Goal: Task Accomplishment & Management: Use online tool/utility

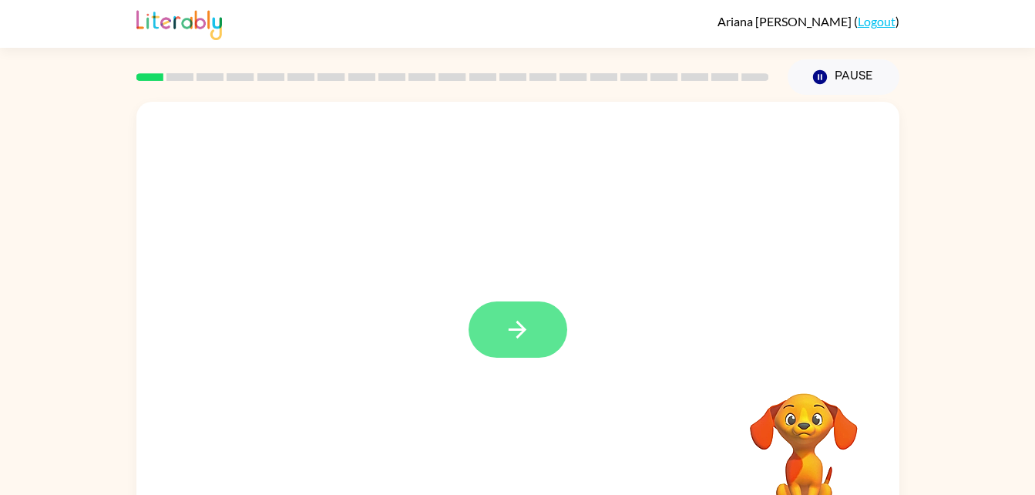
click at [532, 334] on button "button" at bounding box center [518, 329] width 99 height 56
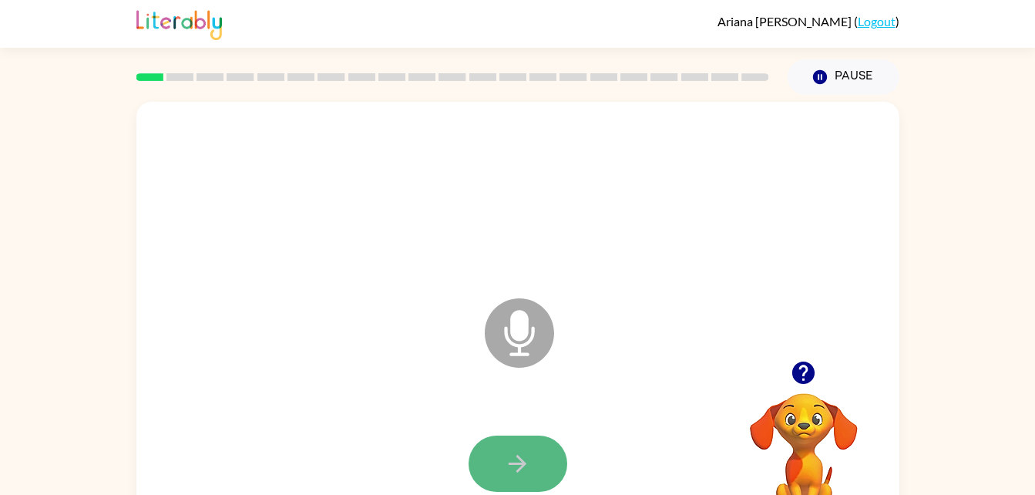
click at [508, 449] on button "button" at bounding box center [518, 463] width 99 height 56
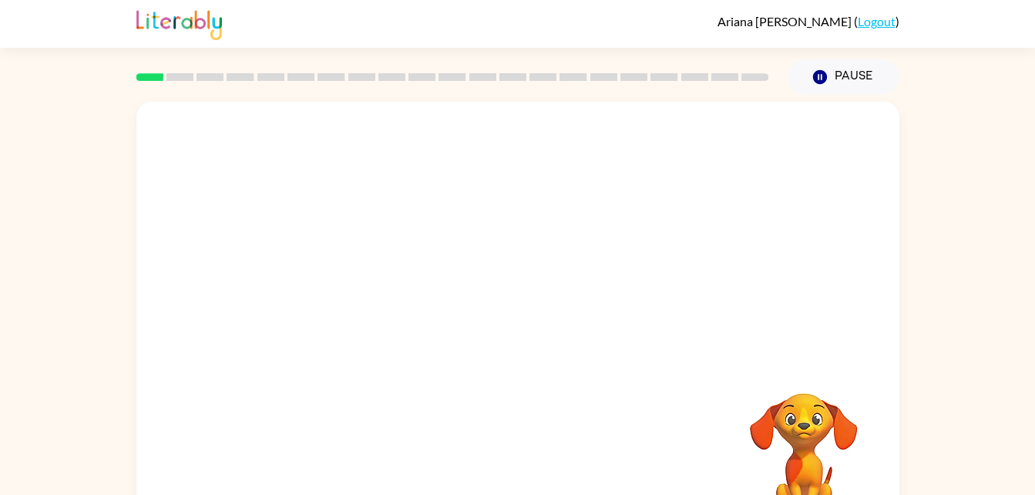
click at [521, 373] on div at bounding box center [517, 322] width 763 height 440
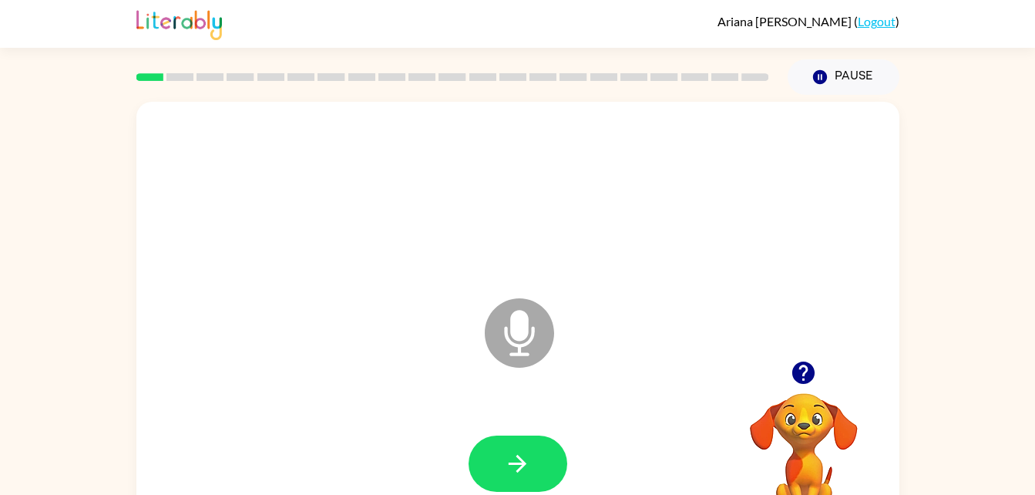
click at [521, 346] on icon "Microphone The Microphone is here when it is your turn to talk" at bounding box center [596, 352] width 231 height 116
click at [521, 337] on icon "Microphone The Microphone is here when it is your turn to talk" at bounding box center [596, 352] width 231 height 116
click at [533, 351] on icon at bounding box center [519, 332] width 69 height 69
click at [532, 331] on icon "Microphone The Microphone is here when it is your turn to talk" at bounding box center [596, 352] width 231 height 116
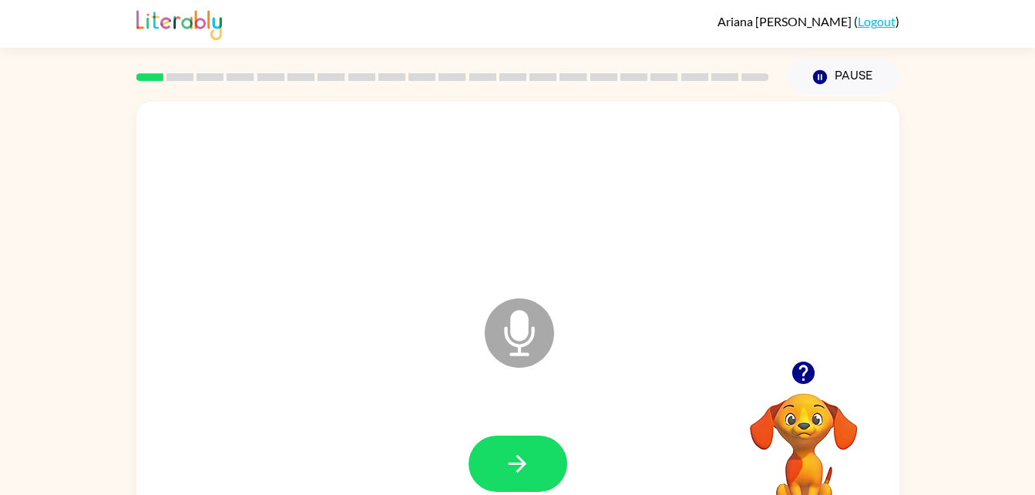
click at [536, 349] on icon at bounding box center [519, 332] width 69 height 69
click at [533, 479] on button "button" at bounding box center [518, 463] width 99 height 56
click at [511, 334] on icon "Microphone The Microphone is here when it is your turn to talk" at bounding box center [596, 352] width 231 height 116
click at [537, 476] on button "button" at bounding box center [518, 463] width 99 height 56
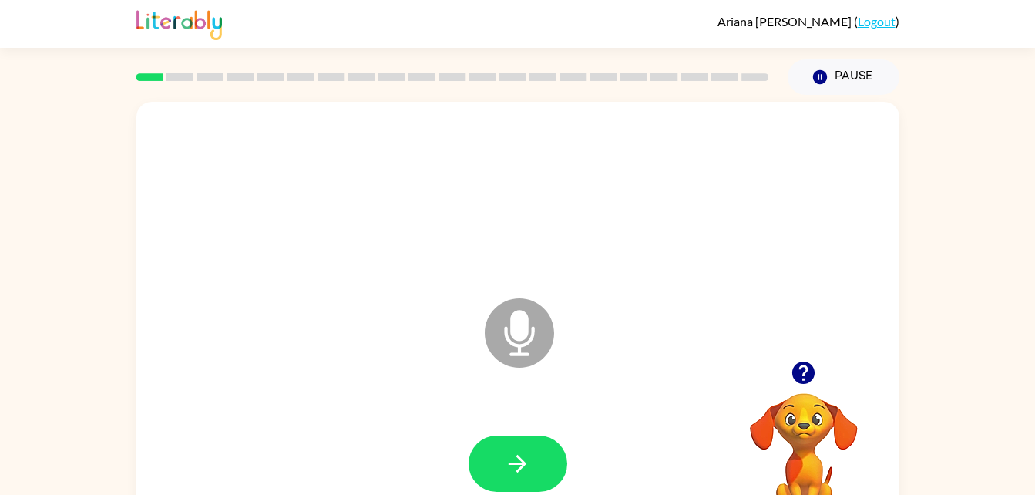
click at [519, 337] on icon "Microphone The Microphone is here when it is your turn to talk" at bounding box center [596, 352] width 231 height 116
click at [519, 338] on icon "Microphone The Microphone is here when it is your turn to talk" at bounding box center [596, 352] width 231 height 116
drag, startPoint x: 519, startPoint y: 338, endPoint x: 512, endPoint y: 439, distance: 101.3
click at [512, 439] on div "Microphone The Microphone is here when it is your turn to talk" at bounding box center [517, 322] width 763 height 440
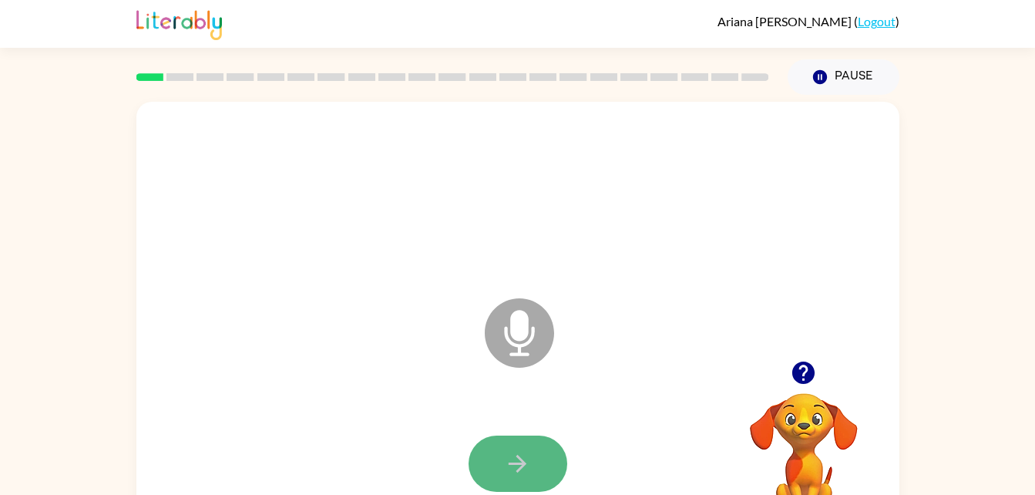
click at [512, 444] on button "button" at bounding box center [518, 463] width 99 height 56
click at [516, 332] on icon "Microphone The Microphone is here when it is your turn to talk" at bounding box center [596, 352] width 231 height 116
drag, startPoint x: 516, startPoint y: 332, endPoint x: 499, endPoint y: 481, distance: 149.7
click at [499, 481] on div "Microphone The Microphone is here when it is your turn to talk" at bounding box center [517, 322] width 763 height 440
click at [499, 474] on button "button" at bounding box center [518, 463] width 99 height 56
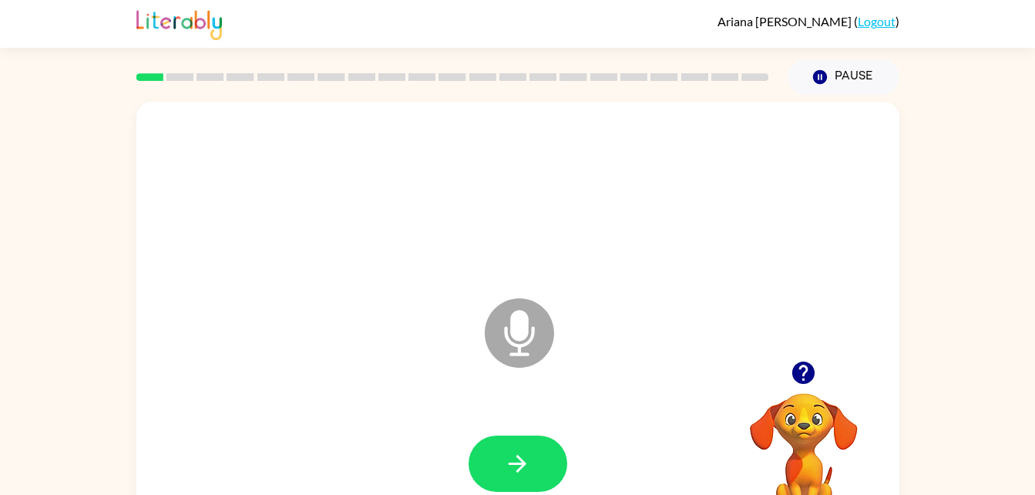
click at [536, 328] on icon at bounding box center [519, 332] width 69 height 69
click at [514, 337] on icon "Microphone The Microphone is here when it is your turn to talk" at bounding box center [596, 352] width 231 height 116
click at [525, 444] on button "button" at bounding box center [518, 463] width 99 height 56
click at [533, 337] on icon "Microphone The Microphone is here when it is your turn to talk" at bounding box center [596, 352] width 231 height 116
click at [523, 335] on icon "Microphone The Microphone is here when it is your turn to talk" at bounding box center [596, 352] width 231 height 116
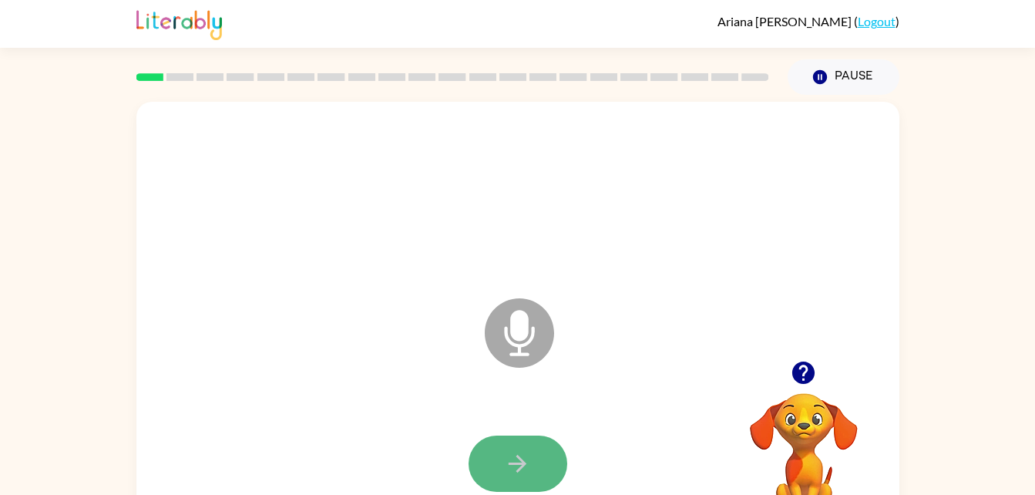
click at [502, 480] on button "button" at bounding box center [518, 463] width 99 height 56
click at [522, 336] on icon "Microphone The Microphone is here when it is your turn to talk" at bounding box center [596, 352] width 231 height 116
click at [513, 441] on button "button" at bounding box center [518, 463] width 99 height 56
click at [539, 331] on icon at bounding box center [519, 332] width 69 height 69
click at [492, 453] on button "button" at bounding box center [518, 463] width 99 height 56
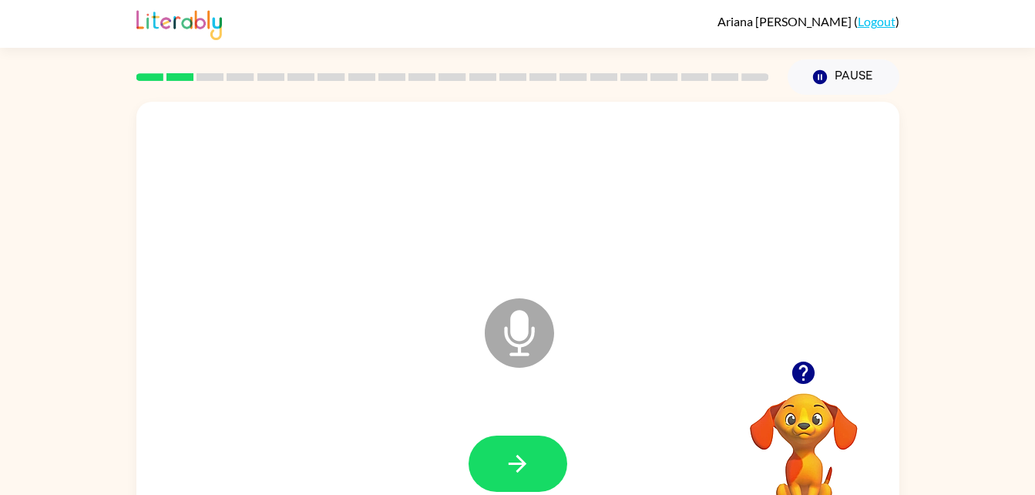
click at [553, 338] on icon "Microphone The Microphone is here when it is your turn to talk" at bounding box center [596, 352] width 231 height 116
click at [519, 461] on icon "button" at bounding box center [517, 463] width 27 height 27
click at [535, 342] on icon at bounding box center [519, 332] width 69 height 69
click at [535, 460] on button "button" at bounding box center [518, 463] width 99 height 56
drag, startPoint x: 509, startPoint y: 334, endPoint x: 518, endPoint y: 340, distance: 10.0
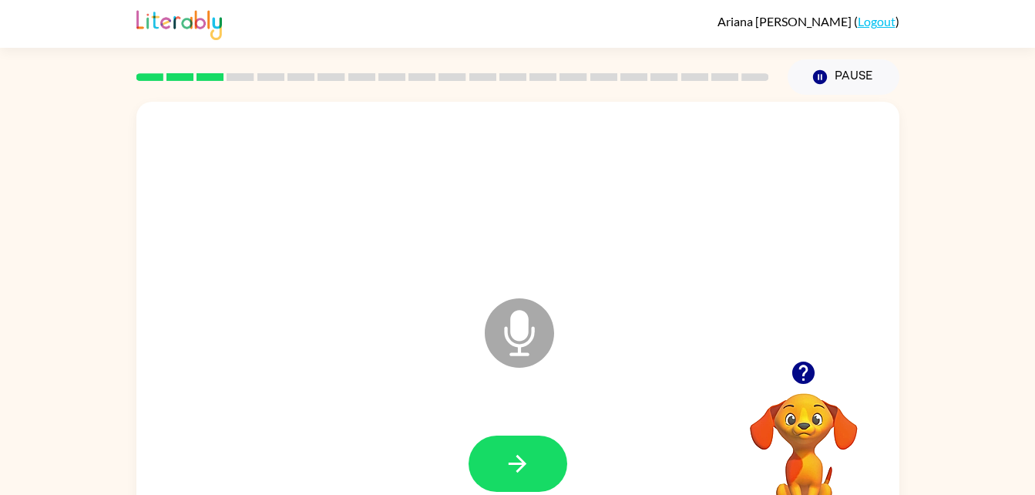
click at [518, 340] on icon "Microphone The Microphone is here when it is your turn to talk" at bounding box center [596, 352] width 231 height 116
click at [533, 452] on button "button" at bounding box center [518, 463] width 99 height 56
drag, startPoint x: 522, startPoint y: 344, endPoint x: 533, endPoint y: 456, distance: 113.0
click at [533, 456] on div "Microphone The Microphone is here when it is your turn to talk" at bounding box center [517, 322] width 763 height 440
click at [533, 456] on button "button" at bounding box center [518, 463] width 99 height 56
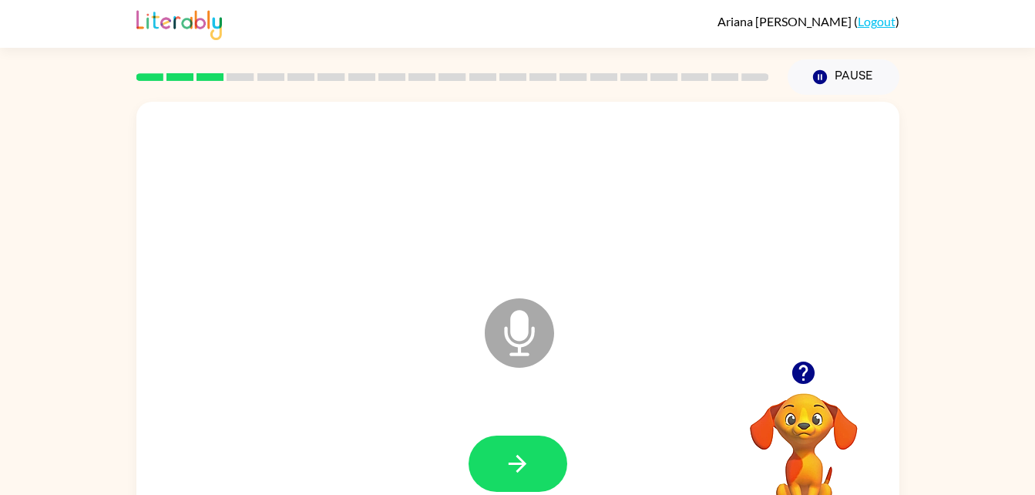
click at [512, 332] on icon "Microphone The Microphone is here when it is your turn to talk" at bounding box center [596, 352] width 231 height 116
click at [506, 320] on icon at bounding box center [519, 332] width 69 height 69
drag, startPoint x: 506, startPoint y: 320, endPoint x: 496, endPoint y: 322, distance: 9.5
click at [496, 322] on icon at bounding box center [519, 332] width 69 height 69
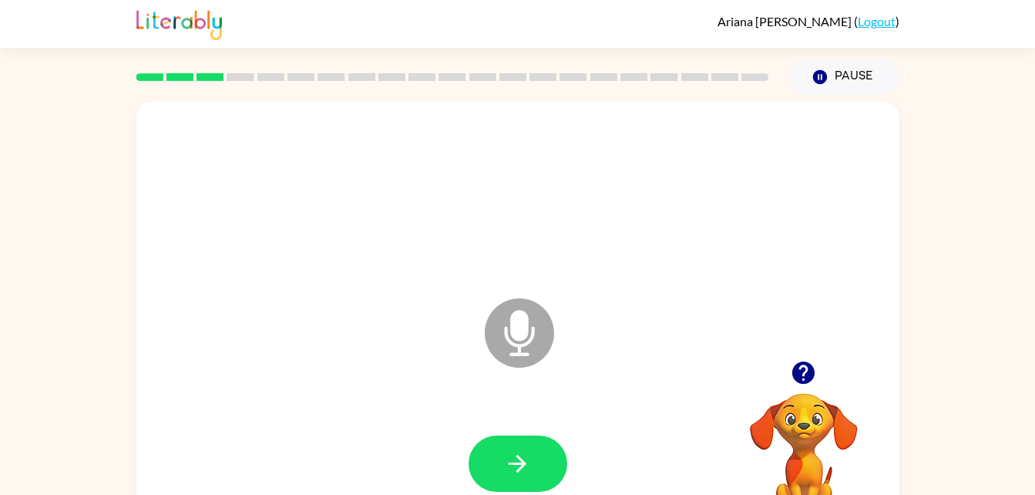
click at [496, 322] on icon at bounding box center [519, 332] width 69 height 69
drag, startPoint x: 494, startPoint y: 322, endPoint x: 408, endPoint y: 274, distance: 98.4
click at [408, 274] on div "Microphone The Microphone is here when it is your turn to talk" at bounding box center [481, 294] width 658 height 55
click at [521, 336] on icon "Microphone The Microphone is here when it is your turn to talk" at bounding box center [596, 352] width 231 height 116
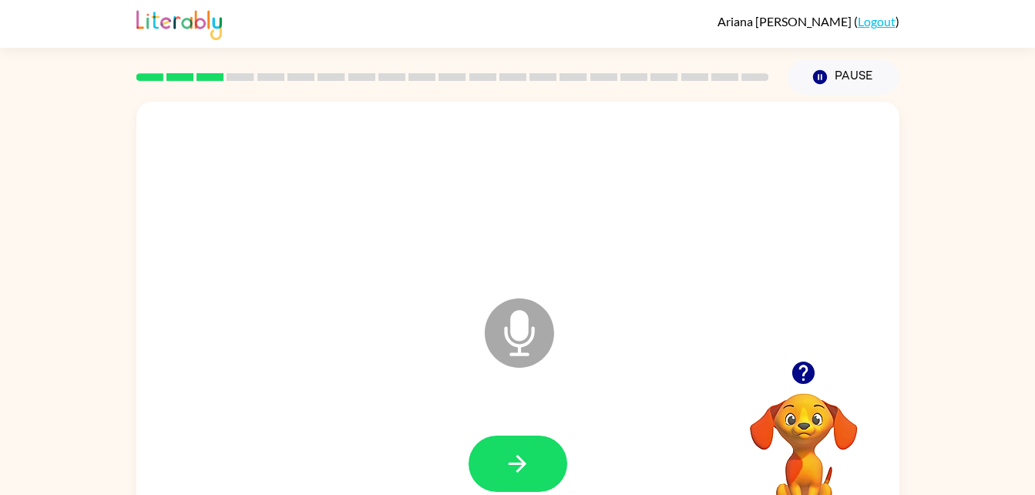
click at [521, 336] on icon "Microphone The Microphone is here when it is your turn to talk" at bounding box center [596, 352] width 231 height 116
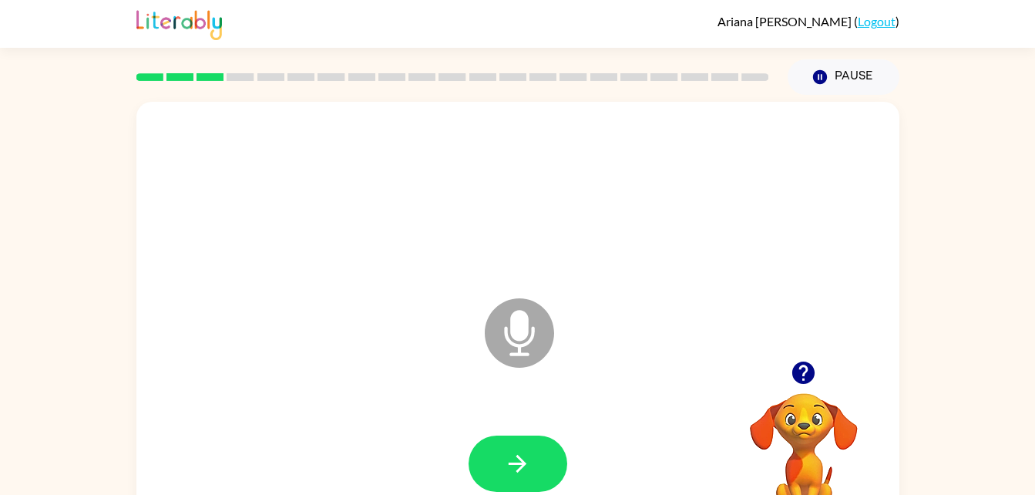
click at [521, 336] on icon "Microphone The Microphone is here when it is your turn to talk" at bounding box center [596, 352] width 231 height 116
drag, startPoint x: 521, startPoint y: 336, endPoint x: 533, endPoint y: 344, distance: 14.5
click at [533, 344] on icon "Microphone The Microphone is here when it is your turn to talk" at bounding box center [596, 352] width 231 height 116
click at [538, 455] on button "button" at bounding box center [518, 463] width 99 height 56
click at [520, 342] on icon at bounding box center [519, 332] width 69 height 69
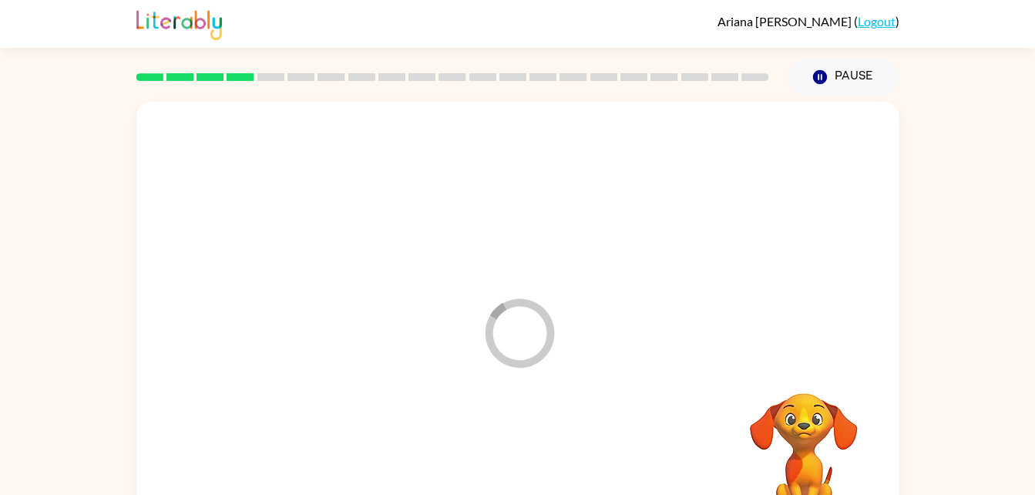
click at [516, 461] on div at bounding box center [518, 464] width 732 height 126
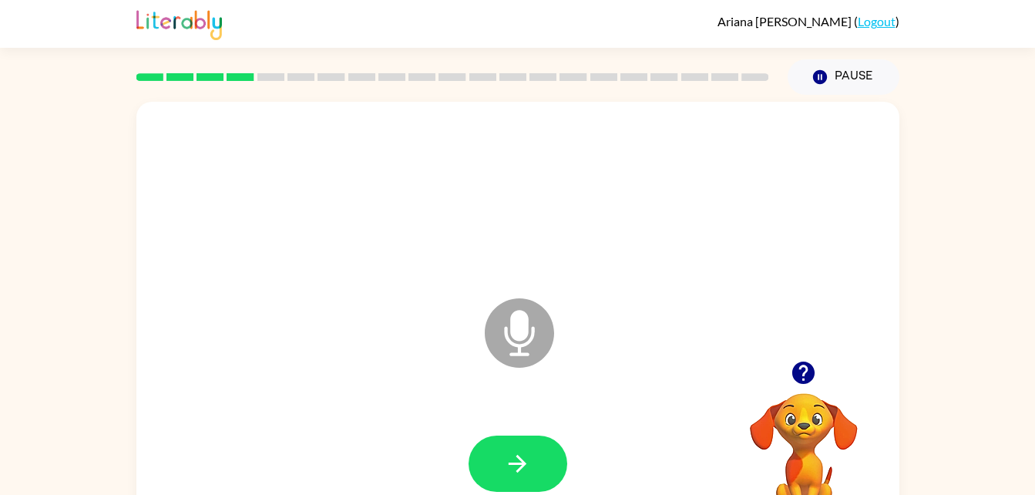
click at [516, 330] on icon "Microphone The Microphone is here when it is your turn to talk" at bounding box center [596, 352] width 231 height 116
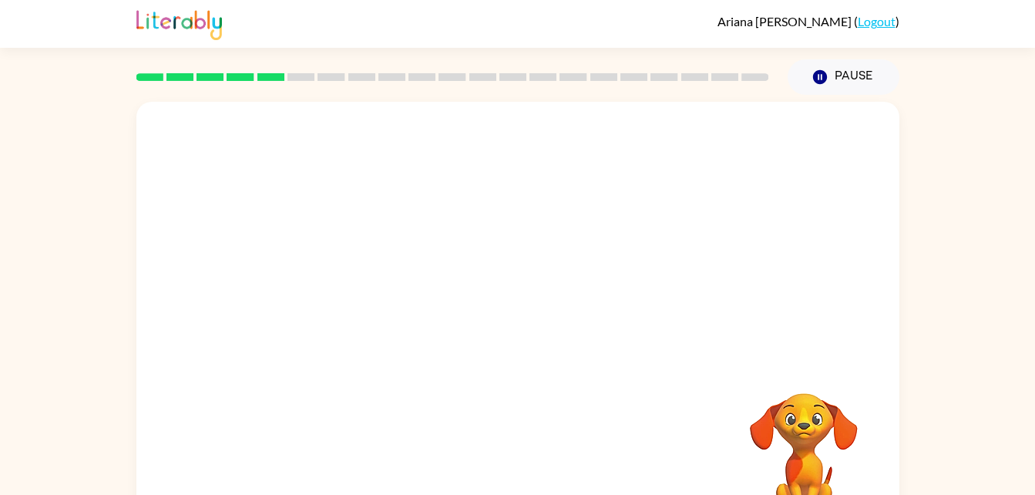
drag, startPoint x: 514, startPoint y: 326, endPoint x: 536, endPoint y: 313, distance: 25.2
click at [536, 313] on div at bounding box center [517, 231] width 763 height 259
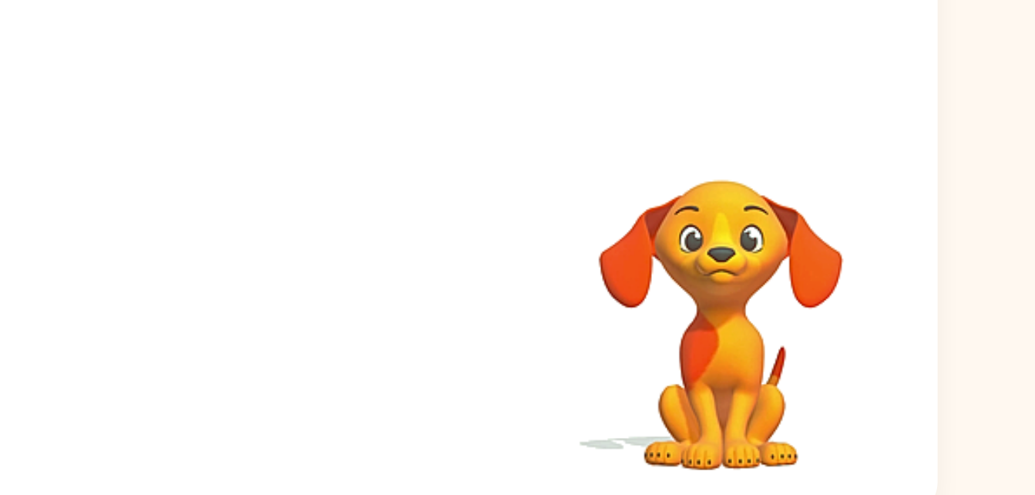
scroll to position [47, 0]
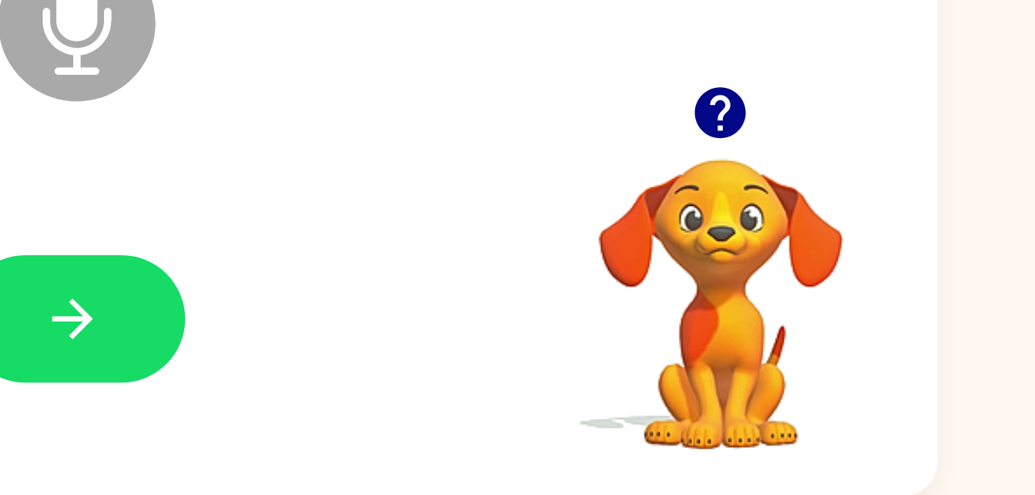
click at [796, 424] on video "Your browser must support playing .mp4 files to use Literably. Please try using…" at bounding box center [804, 399] width 154 height 154
click at [805, 324] on icon "button" at bounding box center [803, 325] width 27 height 27
click at [821, 337] on video "Your browser must support playing .mp4 files to use Literably. Please try using…" at bounding box center [804, 399] width 154 height 154
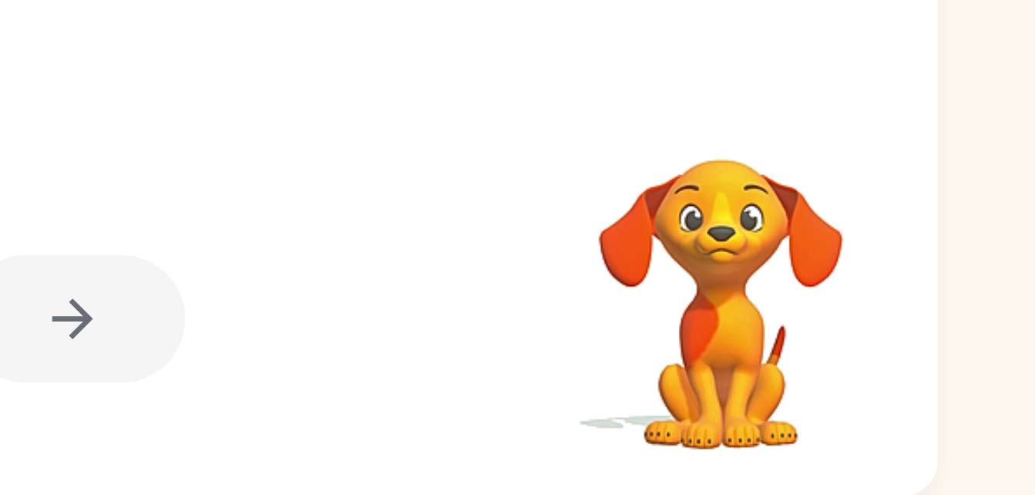
click at [803, 384] on video "Your browser must support playing .mp4 files to use Literably. Please try using…" at bounding box center [804, 399] width 154 height 154
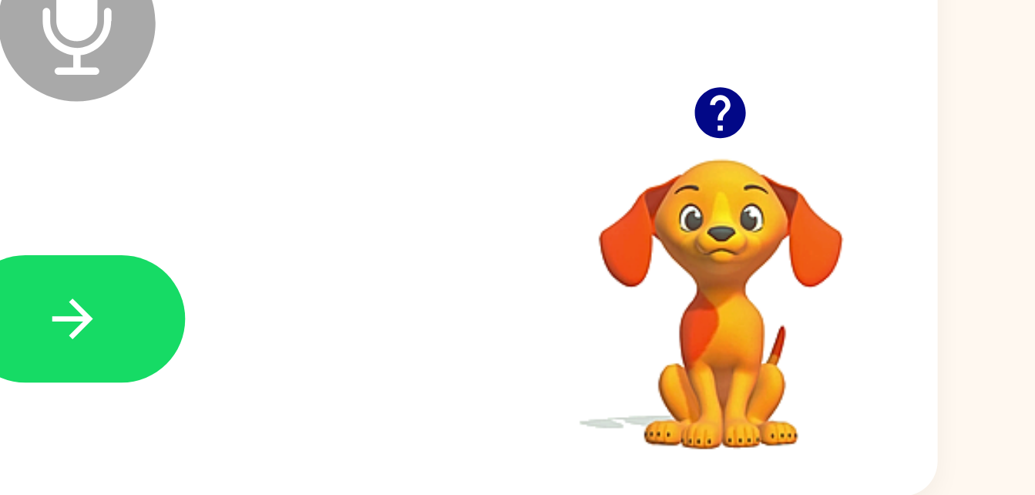
drag, startPoint x: 505, startPoint y: 305, endPoint x: 502, endPoint y: 297, distance: 8.3
click at [502, 297] on icon at bounding box center [519, 285] width 69 height 69
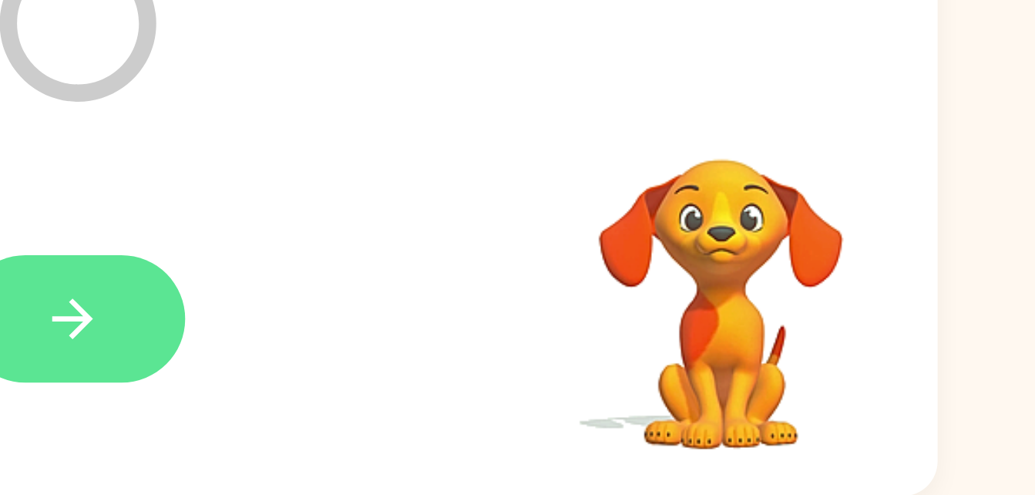
click at [505, 395] on button "button" at bounding box center [518, 416] width 99 height 56
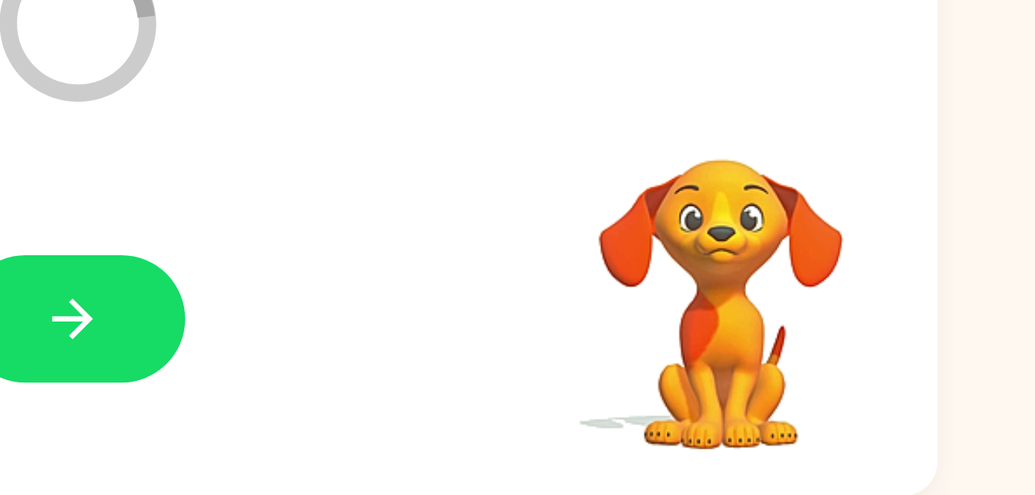
drag, startPoint x: 511, startPoint y: 287, endPoint x: 513, endPoint y: 297, distance: 10.1
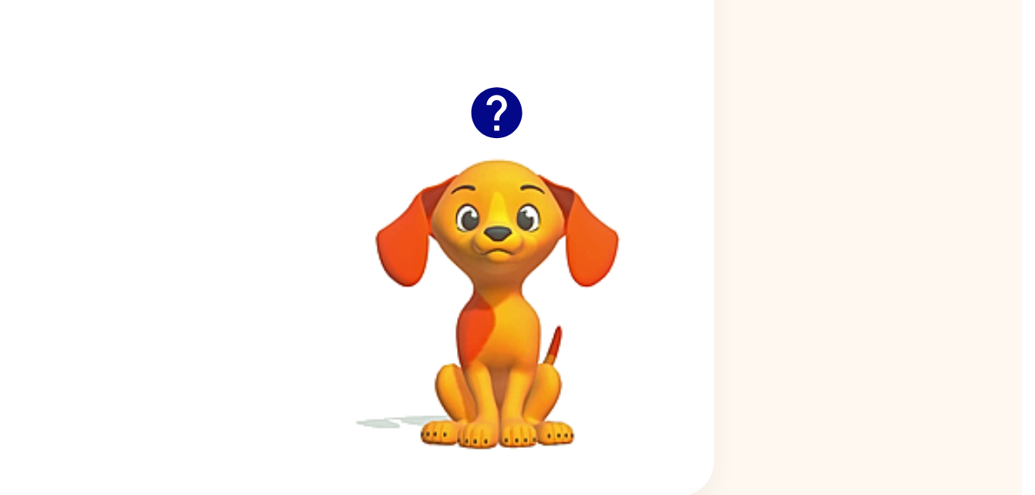
click at [805, 333] on icon "button" at bounding box center [803, 325] width 22 height 22
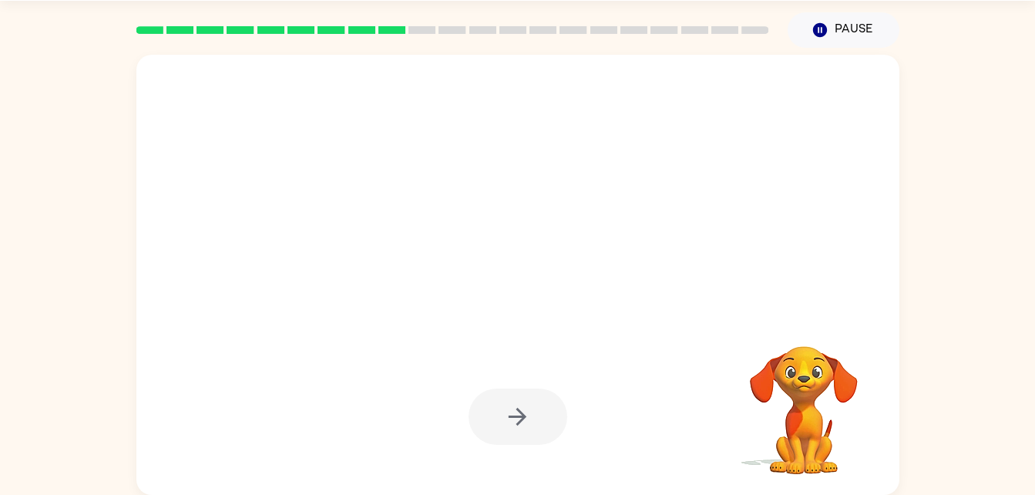
click at [823, 428] on video "Your browser must support playing .mp4 files to use Literably. Please try using…" at bounding box center [804, 399] width 154 height 154
click at [806, 404] on video "Your browser must support playing .mp4 files to use Literably. Please try using…" at bounding box center [804, 399] width 154 height 154
click at [808, 392] on video "Your browser must support playing .mp4 files to use Literably. Please try using…" at bounding box center [804, 399] width 154 height 154
click at [803, 383] on video "Your browser must support playing .mp4 files to use Literably. Please try using…" at bounding box center [804, 399] width 154 height 154
click at [788, 374] on video "Your browser must support playing .mp4 files to use Literably. Please try using…" at bounding box center [804, 399] width 154 height 154
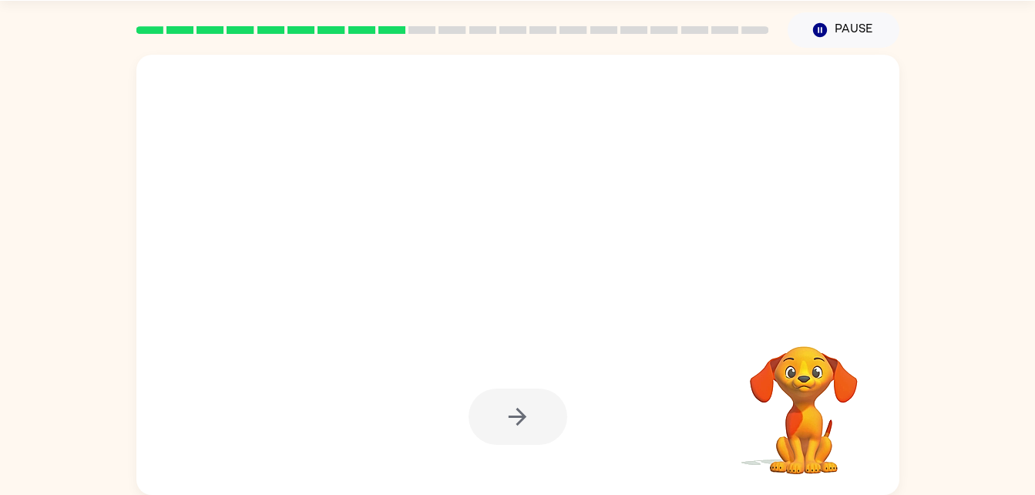
click at [798, 367] on video "Your browser must support playing .mp4 files to use Literably. Please try using…" at bounding box center [804, 399] width 154 height 154
click at [789, 387] on video "Your browser must support playing .mp4 files to use Literably. Please try using…" at bounding box center [804, 399] width 154 height 154
click at [798, 388] on video "Your browser must support playing .mp4 files to use Literably. Please try using…" at bounding box center [804, 399] width 154 height 154
click at [524, 412] on div at bounding box center [518, 416] width 99 height 56
click at [794, 396] on video "Your browser must support playing .mp4 files to use Literably. Please try using…" at bounding box center [804, 399] width 154 height 154
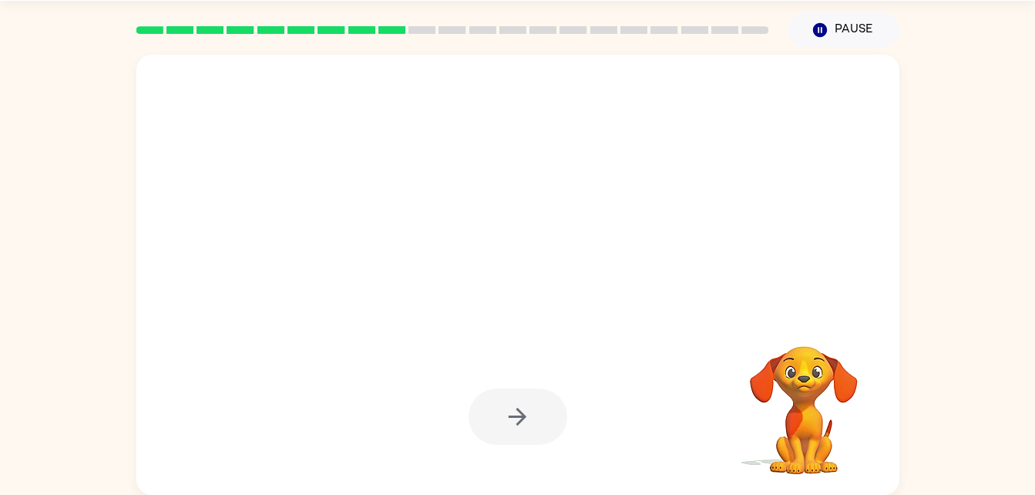
click at [794, 396] on video "Your browser must support playing .mp4 files to use Literably. Please try using…" at bounding box center [804, 399] width 154 height 154
click at [798, 386] on video "Your browser must support playing .mp4 files to use Literably. Please try using…" at bounding box center [804, 399] width 154 height 154
click at [848, 22] on button "Pause Pause" at bounding box center [844, 29] width 112 height 35
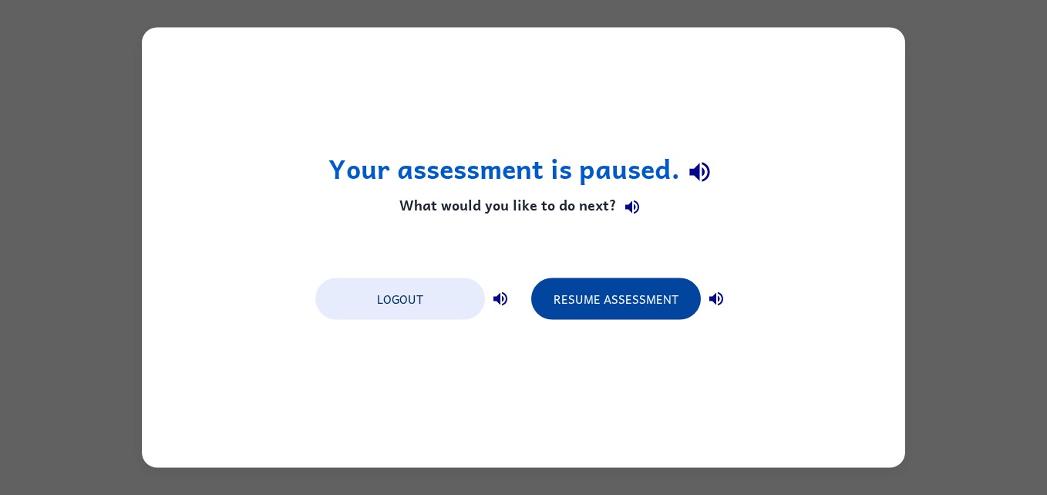
click at [667, 301] on button "Resume Assessment" at bounding box center [616, 299] width 170 height 42
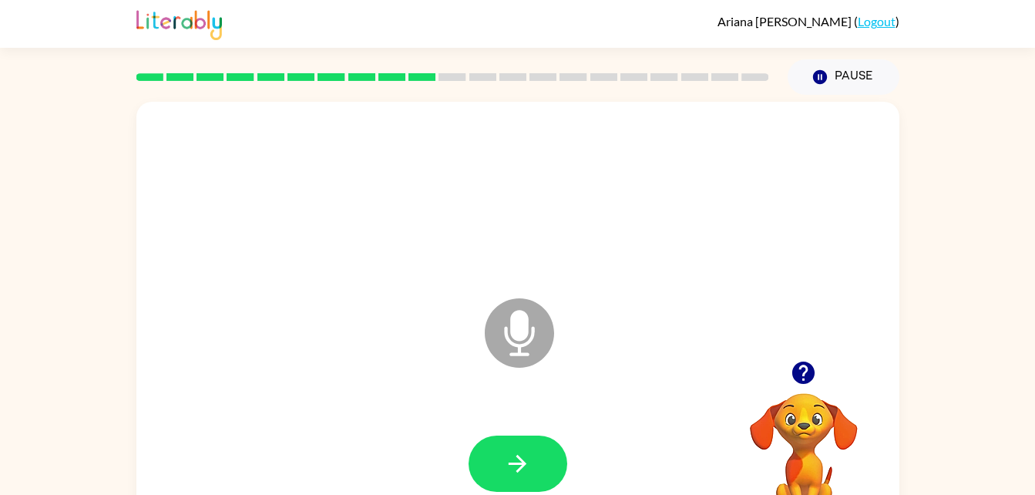
click at [526, 321] on icon "Microphone The Microphone is here when it is your turn to talk" at bounding box center [596, 352] width 231 height 116
click at [519, 477] on button "button" at bounding box center [518, 463] width 99 height 56
click at [523, 344] on icon "Microphone The Microphone is here when it is your turn to talk" at bounding box center [596, 352] width 231 height 116
click at [543, 426] on div at bounding box center [518, 464] width 732 height 126
click at [539, 437] on button "button" at bounding box center [518, 463] width 99 height 56
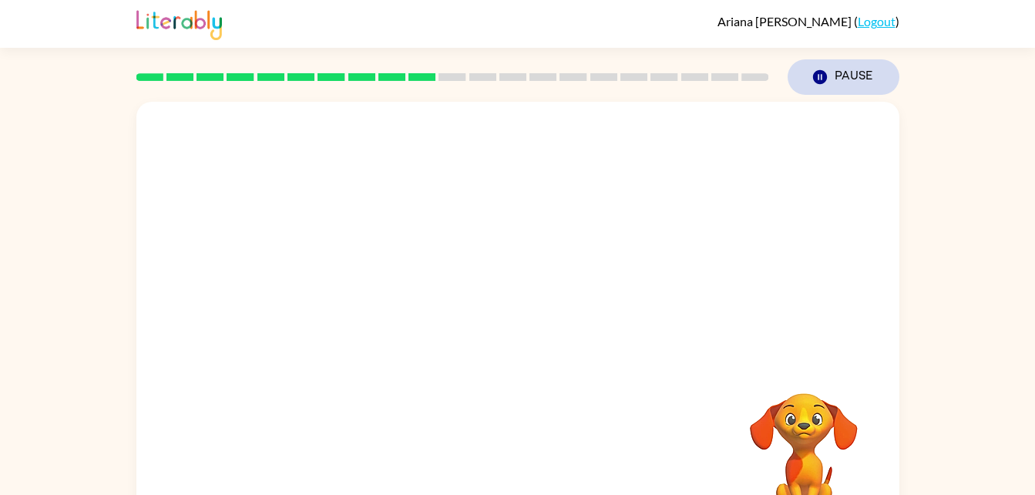
click at [848, 61] on button "Pause Pause" at bounding box center [844, 76] width 112 height 35
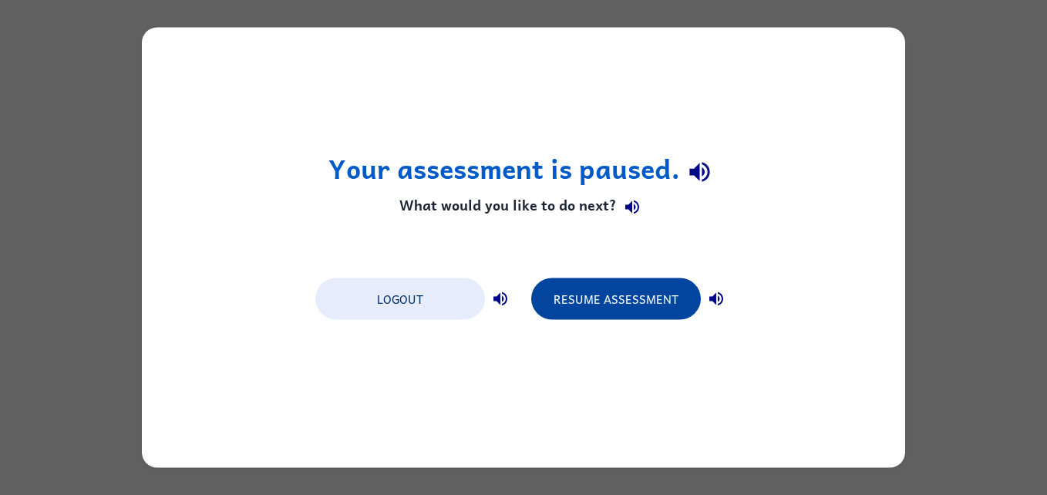
click at [695, 294] on button "Resume Assessment" at bounding box center [616, 299] width 170 height 42
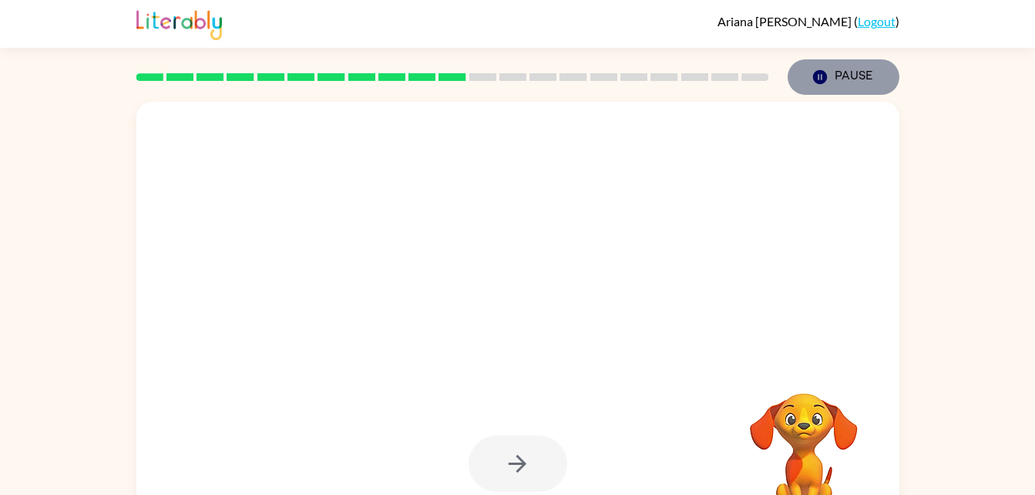
click at [840, 66] on button "Pause Pause" at bounding box center [844, 76] width 112 height 35
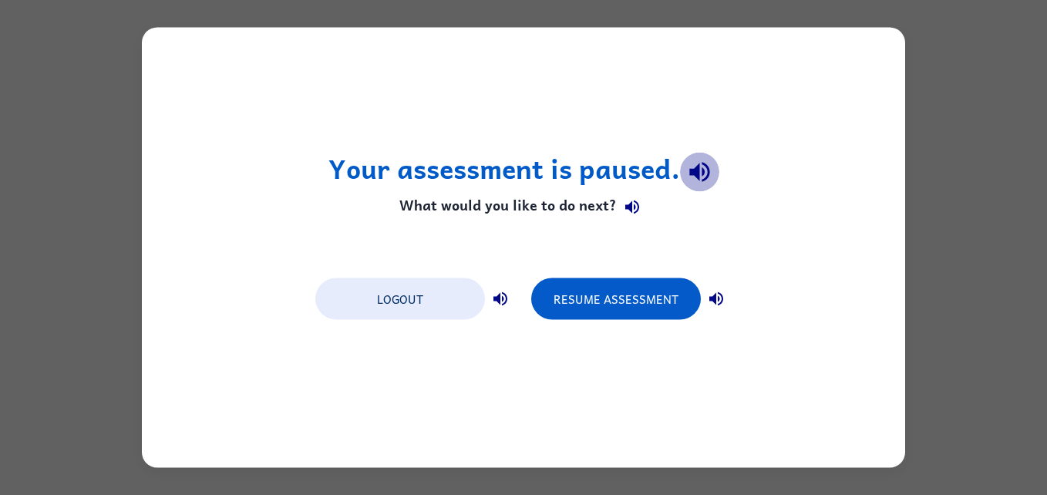
click at [710, 160] on icon "button" at bounding box center [699, 171] width 27 height 27
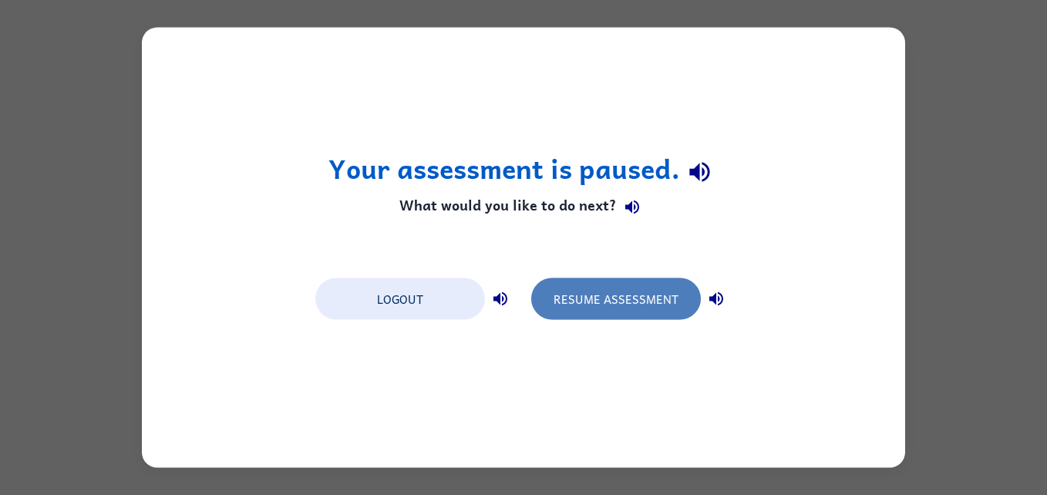
click at [590, 294] on button "Resume Assessment" at bounding box center [616, 299] width 170 height 42
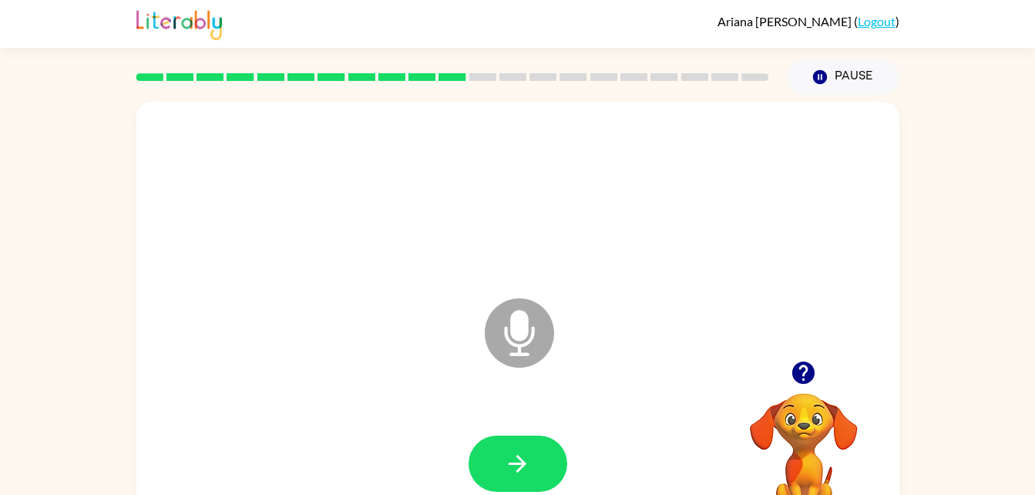
click at [815, 381] on icon "button" at bounding box center [803, 372] width 27 height 27
click at [809, 371] on icon "button" at bounding box center [803, 372] width 22 height 22
click at [527, 331] on icon "Microphone The Microphone is here when it is your turn to talk" at bounding box center [596, 352] width 231 height 116
click at [519, 330] on icon "Microphone The Microphone is here when it is your turn to talk" at bounding box center [596, 352] width 231 height 116
click at [526, 337] on icon "Microphone The Microphone is here when it is your turn to talk" at bounding box center [596, 352] width 231 height 116
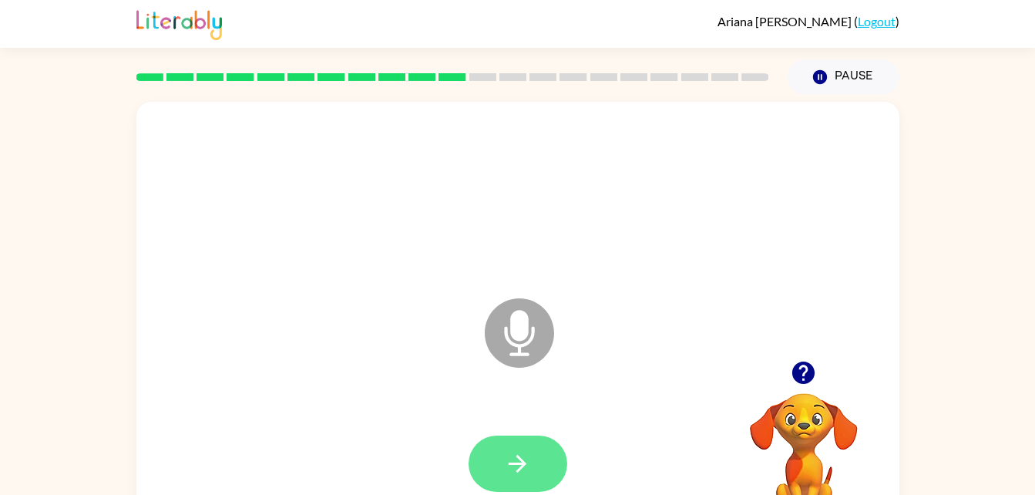
click at [551, 444] on button "button" at bounding box center [518, 463] width 99 height 56
click at [517, 325] on icon "Microphone The Microphone is here when it is your turn to talk" at bounding box center [596, 352] width 231 height 116
click at [519, 455] on icon "button" at bounding box center [517, 463] width 27 height 27
click at [533, 324] on icon at bounding box center [519, 332] width 69 height 69
click at [535, 466] on button "button" at bounding box center [518, 463] width 99 height 56
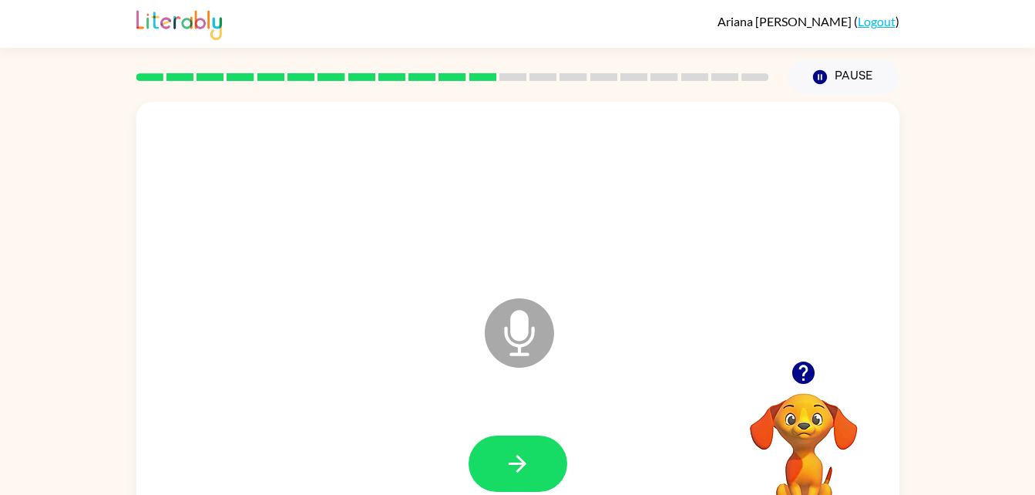
click at [509, 318] on icon at bounding box center [519, 332] width 69 height 69
click at [535, 476] on button "button" at bounding box center [518, 463] width 99 height 56
click at [530, 338] on icon "Microphone The Microphone is here when it is your turn to talk" at bounding box center [596, 352] width 231 height 116
click at [550, 480] on button "button" at bounding box center [518, 463] width 99 height 56
click at [514, 328] on icon "Microphone The Microphone is here when it is your turn to talk" at bounding box center [596, 352] width 231 height 116
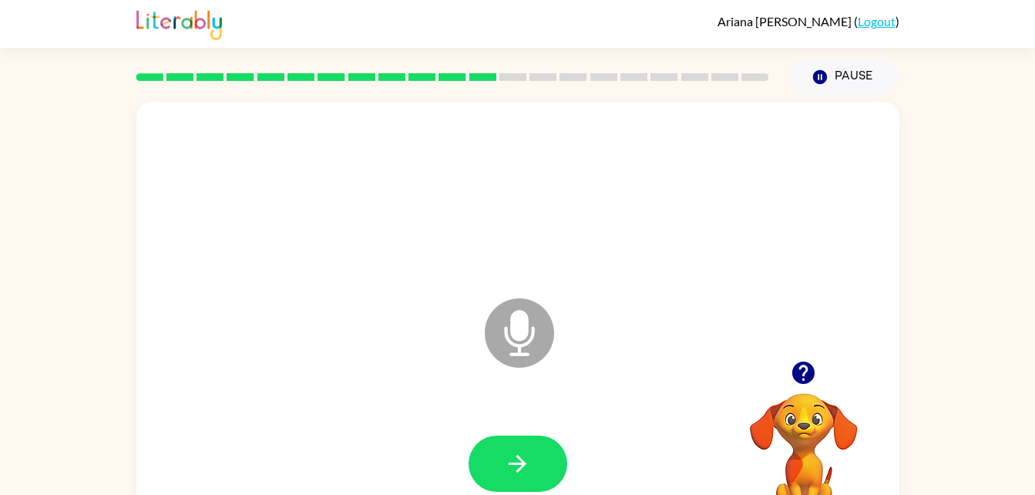
click at [617, 269] on div "Microphone The Microphone is here when it is your turn to talk" at bounding box center [481, 294] width 658 height 55
drag, startPoint x: 535, startPoint y: 338, endPoint x: 535, endPoint y: 514, distance: 176.5
drag, startPoint x: 535, startPoint y: 514, endPoint x: 510, endPoint y: 467, distance: 53.1
click at [510, 467] on icon "button" at bounding box center [517, 463] width 27 height 27
click at [513, 327] on icon "Microphone The Microphone is here when it is your turn to talk" at bounding box center [596, 352] width 231 height 116
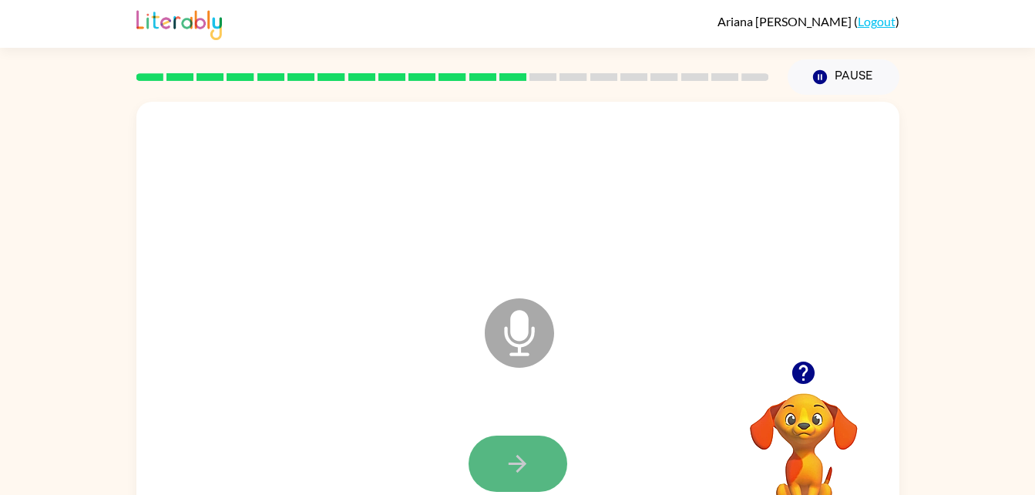
click at [522, 454] on icon "button" at bounding box center [517, 463] width 27 height 27
click at [518, 334] on icon "Microphone The Microphone is here when it is your turn to talk" at bounding box center [596, 352] width 231 height 116
click at [493, 450] on button "button" at bounding box center [518, 463] width 99 height 56
click at [526, 322] on icon "Microphone The Microphone is here when it is your turn to talk" at bounding box center [596, 352] width 231 height 116
click at [526, 464] on icon "button" at bounding box center [517, 463] width 27 height 27
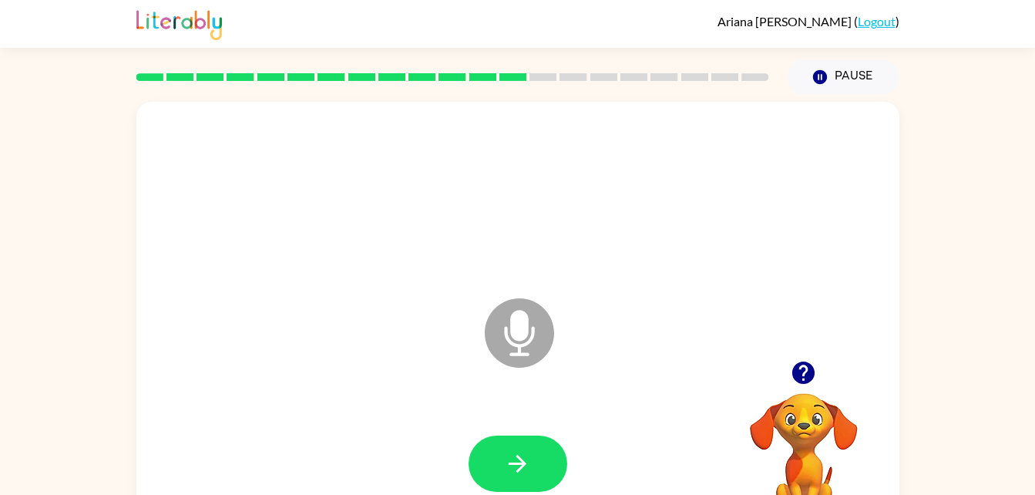
drag, startPoint x: 518, startPoint y: 321, endPoint x: 513, endPoint y: 331, distance: 11.4
click at [513, 331] on icon "Microphone The Microphone is here when it is your turn to talk" at bounding box center [596, 352] width 231 height 116
click at [523, 451] on icon "button" at bounding box center [517, 463] width 27 height 27
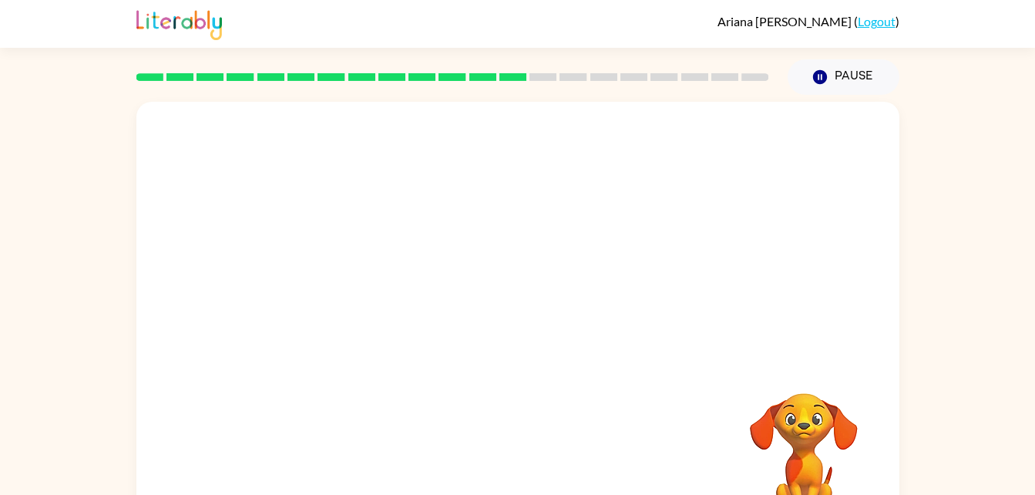
click at [797, 432] on video "Your browser must support playing .mp4 files to use Literably. Please try using…" at bounding box center [804, 446] width 154 height 154
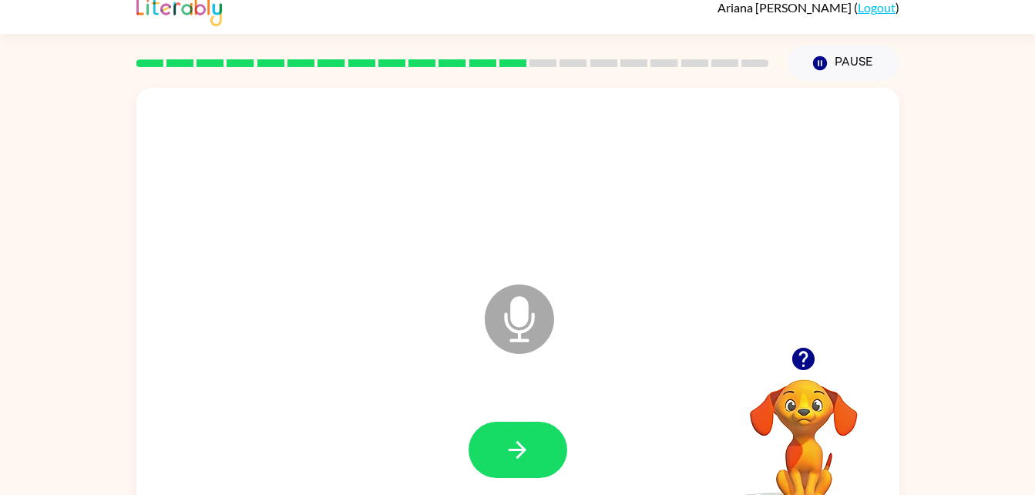
scroll to position [47, 0]
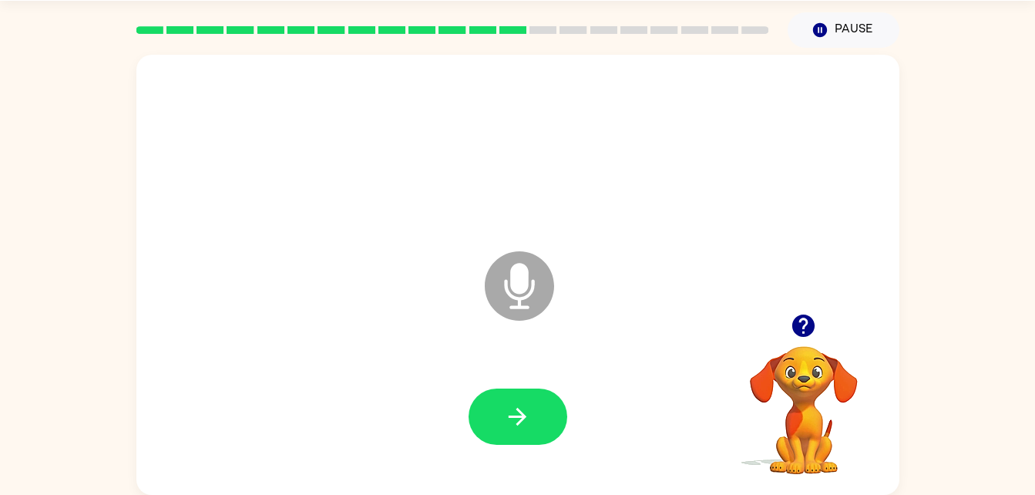
click at [550, 390] on div at bounding box center [518, 416] width 99 height 56
click at [543, 425] on button "button" at bounding box center [518, 416] width 99 height 56
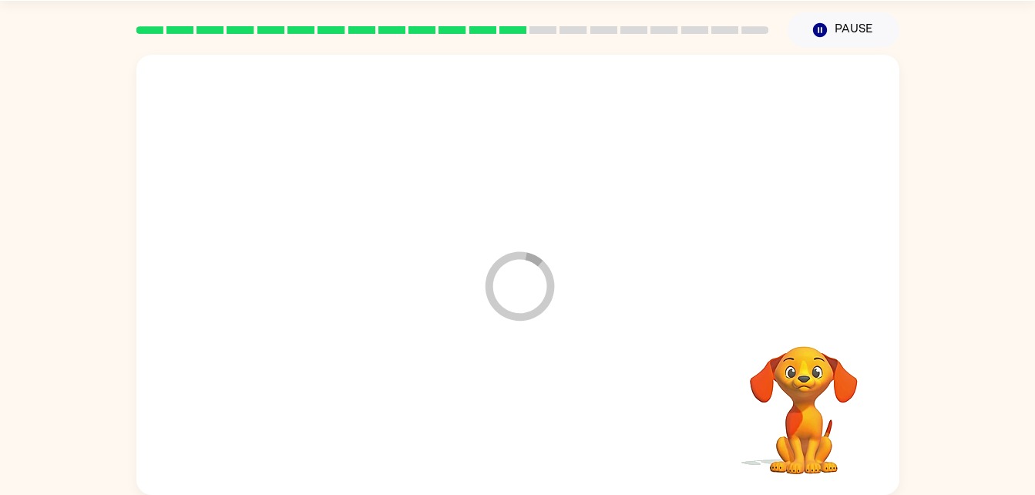
click at [550, 424] on div at bounding box center [518, 417] width 732 height 126
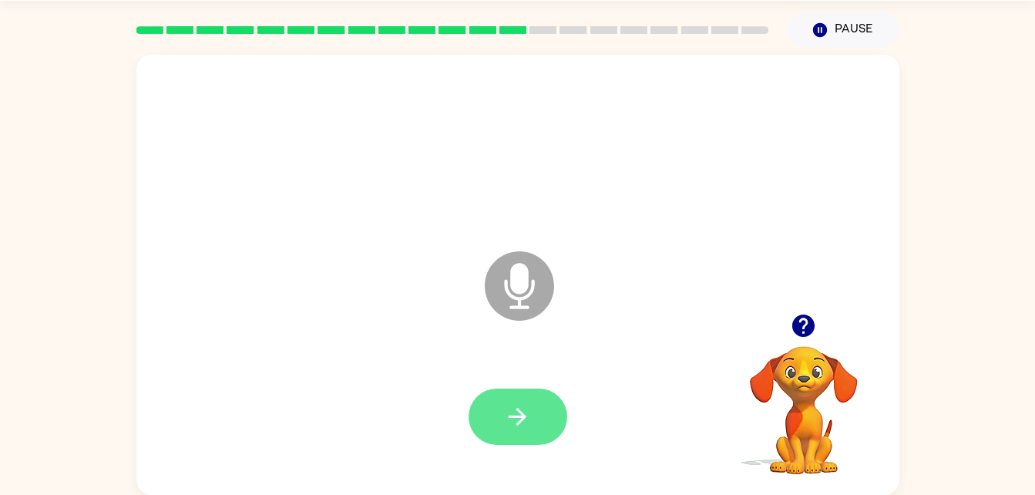
click at [523, 424] on icon "button" at bounding box center [517, 416] width 27 height 27
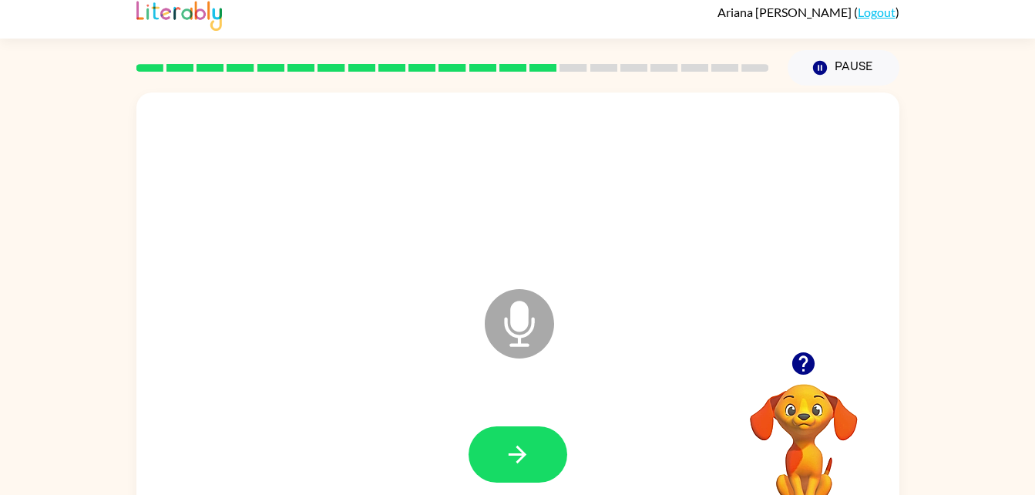
scroll to position [0, 0]
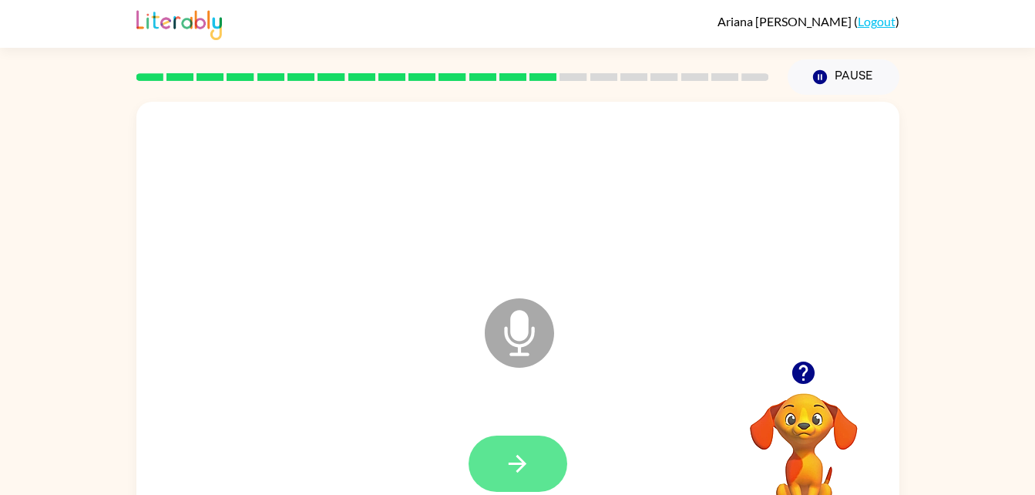
click at [533, 464] on button "button" at bounding box center [518, 463] width 99 height 56
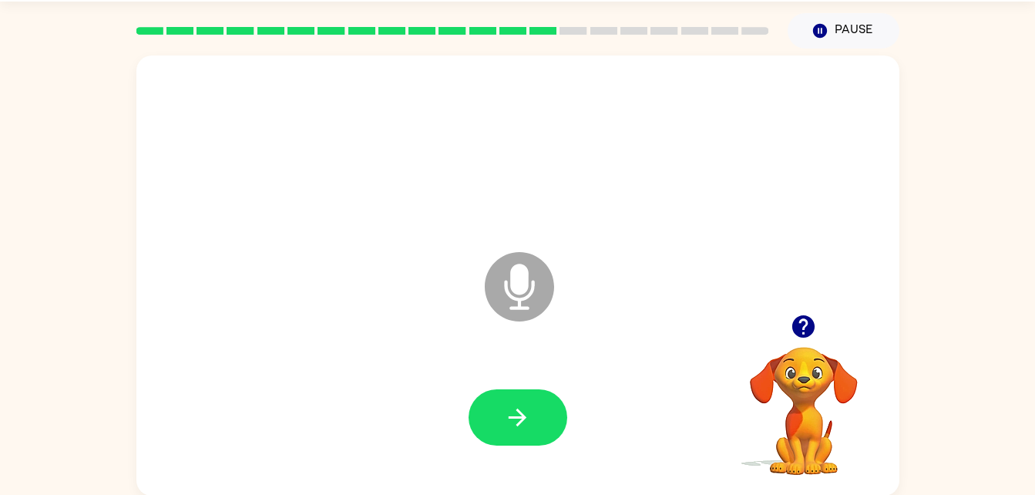
scroll to position [47, 0]
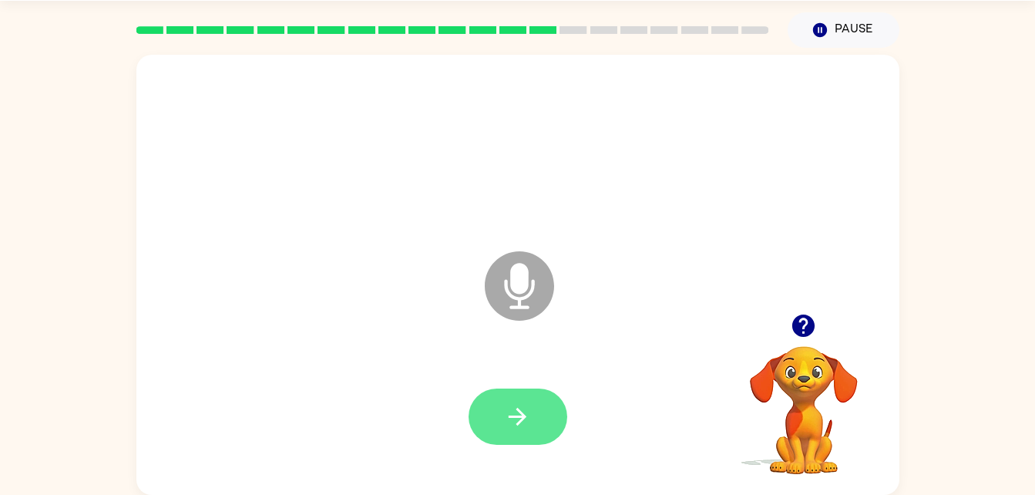
click at [524, 409] on icon "button" at bounding box center [517, 416] width 27 height 27
click at [539, 415] on button "button" at bounding box center [518, 416] width 99 height 56
click at [530, 417] on icon "button" at bounding box center [517, 416] width 27 height 27
click at [521, 415] on icon "button" at bounding box center [517, 416] width 27 height 27
click at [551, 421] on button "button" at bounding box center [518, 416] width 99 height 56
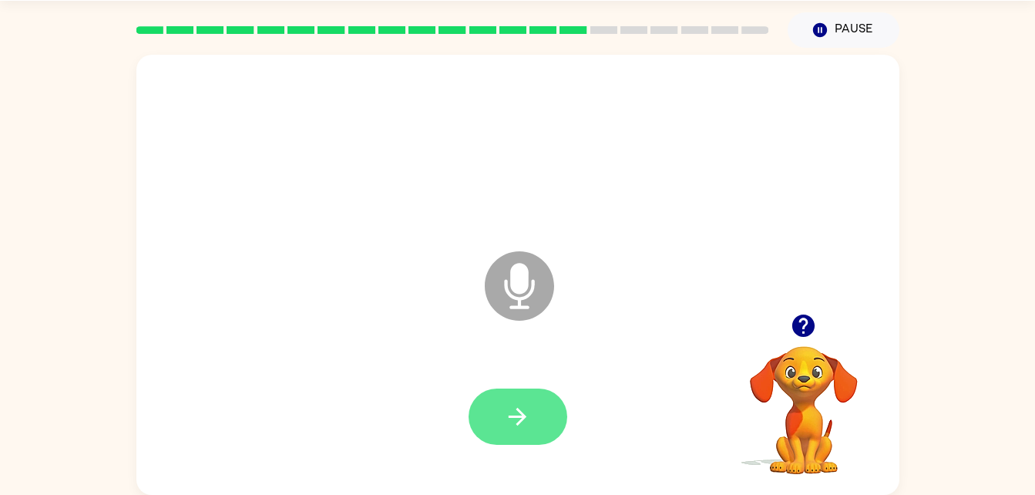
click at [526, 408] on icon "button" at bounding box center [517, 416] width 27 height 27
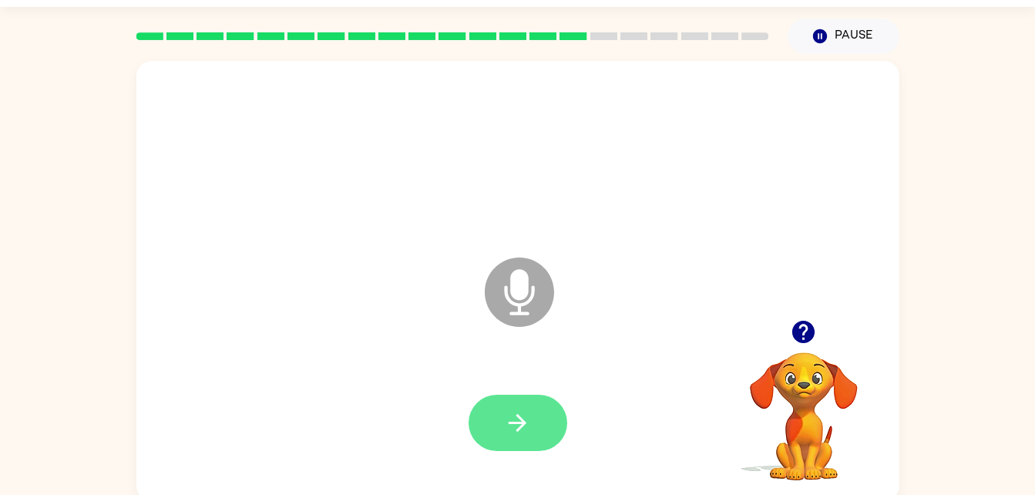
click at [512, 431] on icon "button" at bounding box center [517, 422] width 27 height 27
click at [526, 417] on icon "button" at bounding box center [517, 422] width 27 height 27
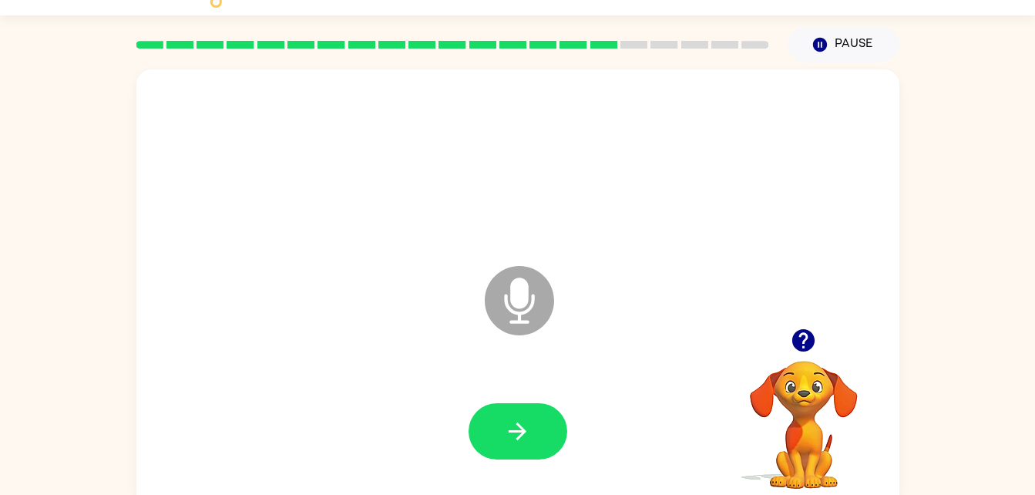
scroll to position [19, 0]
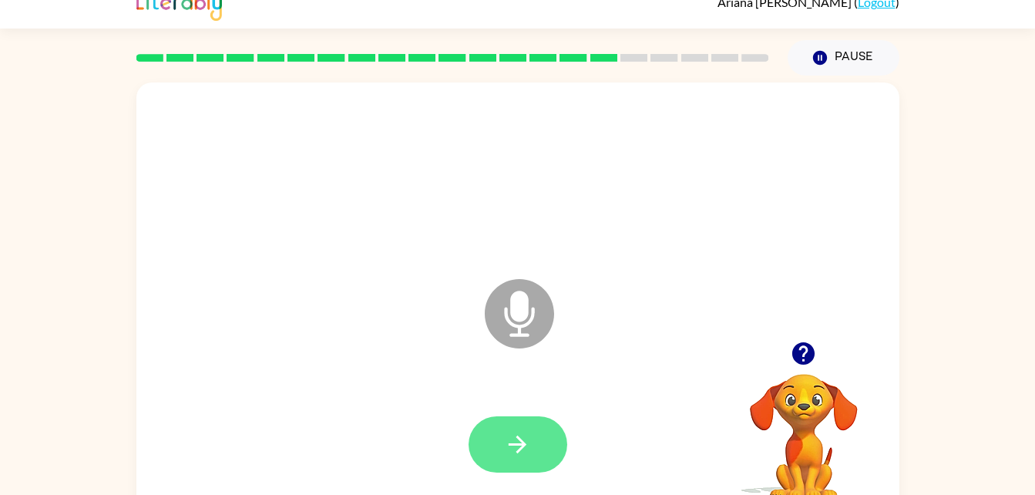
click at [520, 437] on icon "button" at bounding box center [517, 444] width 27 height 27
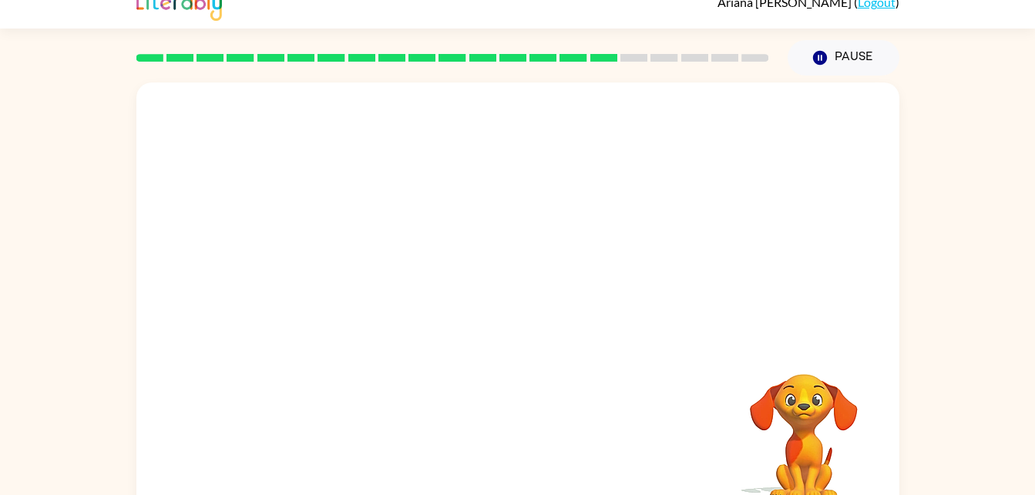
click at [730, 425] on video "Your browser must support playing .mp4 files to use Literably. Please try using…" at bounding box center [804, 427] width 154 height 154
click at [690, 443] on div at bounding box center [518, 444] width 732 height 126
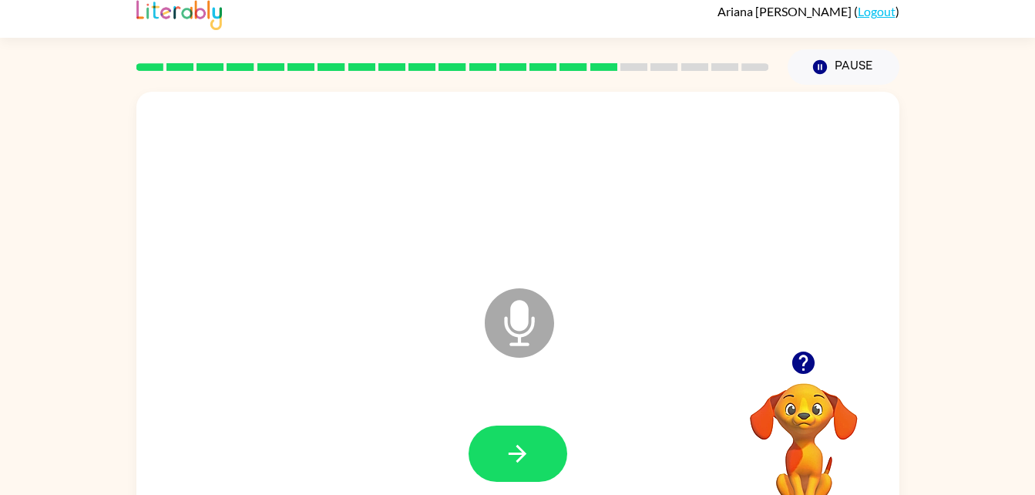
scroll to position [9, 0]
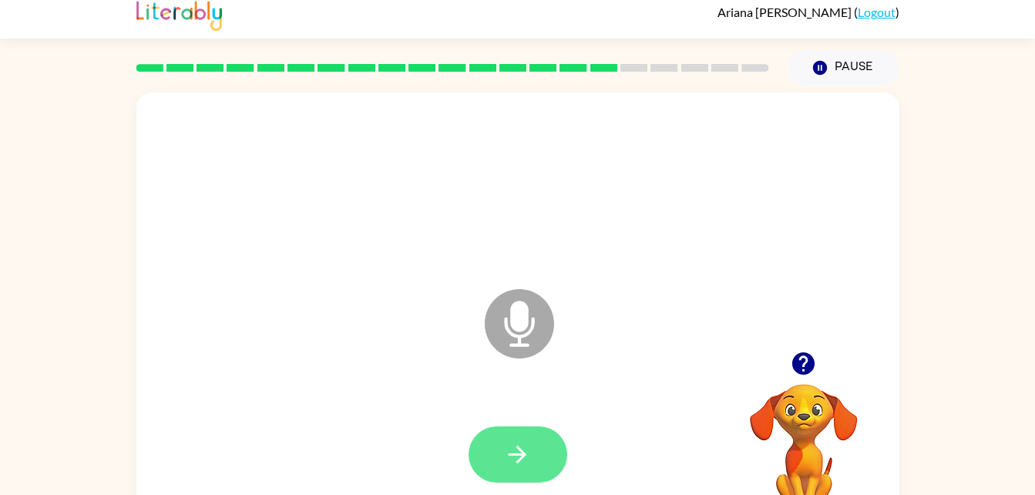
click at [525, 444] on icon "button" at bounding box center [517, 454] width 27 height 27
click at [518, 455] on icon "button" at bounding box center [517, 454] width 27 height 27
click at [528, 320] on icon "Microphone The Microphone is here when it is your turn to talk" at bounding box center [596, 343] width 231 height 116
click at [534, 445] on button "button" at bounding box center [518, 454] width 99 height 56
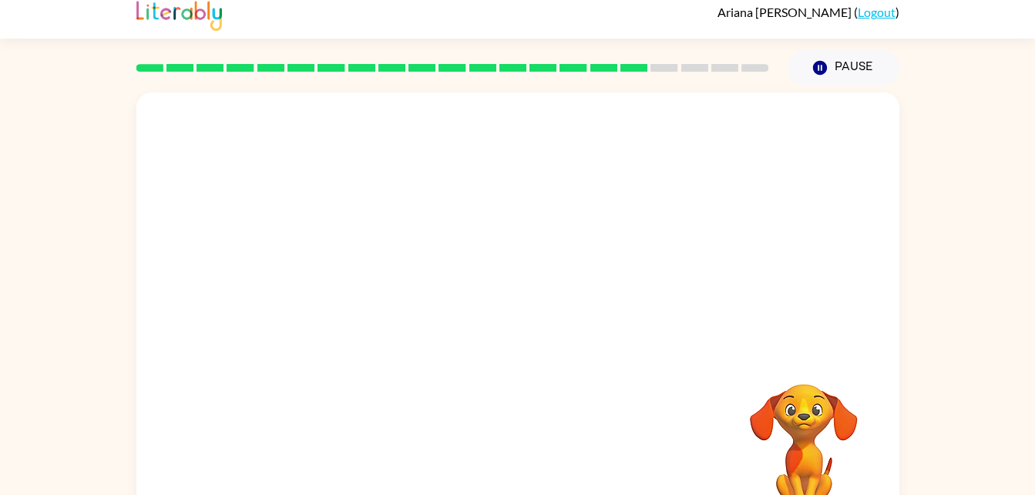
click at [795, 422] on video "Your browser must support playing .mp4 files to use Literably. Please try using…" at bounding box center [804, 437] width 154 height 154
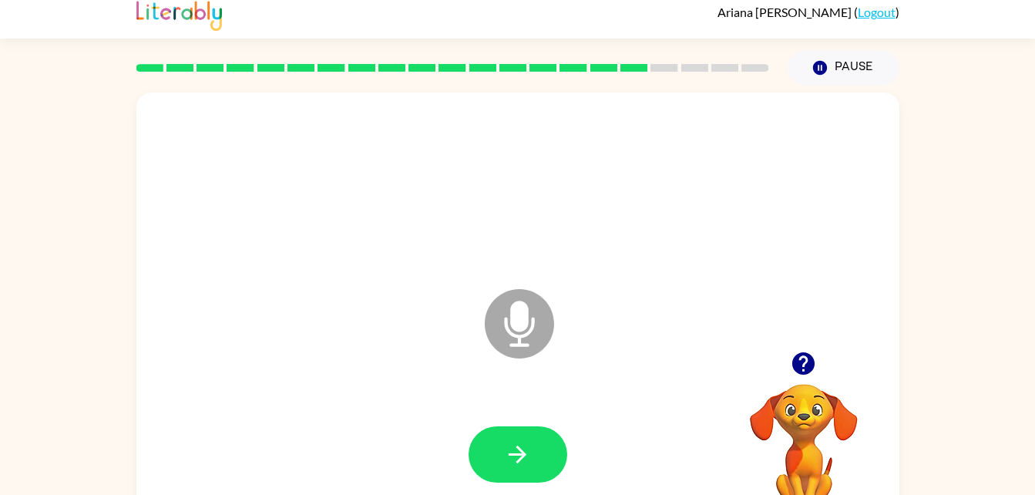
click at [521, 324] on icon "Microphone The Microphone is here when it is your turn to talk" at bounding box center [596, 343] width 231 height 116
click at [520, 468] on button "button" at bounding box center [518, 454] width 99 height 56
click at [529, 438] on button "button" at bounding box center [518, 454] width 99 height 56
drag, startPoint x: 527, startPoint y: 323, endPoint x: 529, endPoint y: 331, distance: 7.9
click at [529, 331] on icon "Microphone The Microphone is here when it is your turn to talk" at bounding box center [596, 343] width 231 height 116
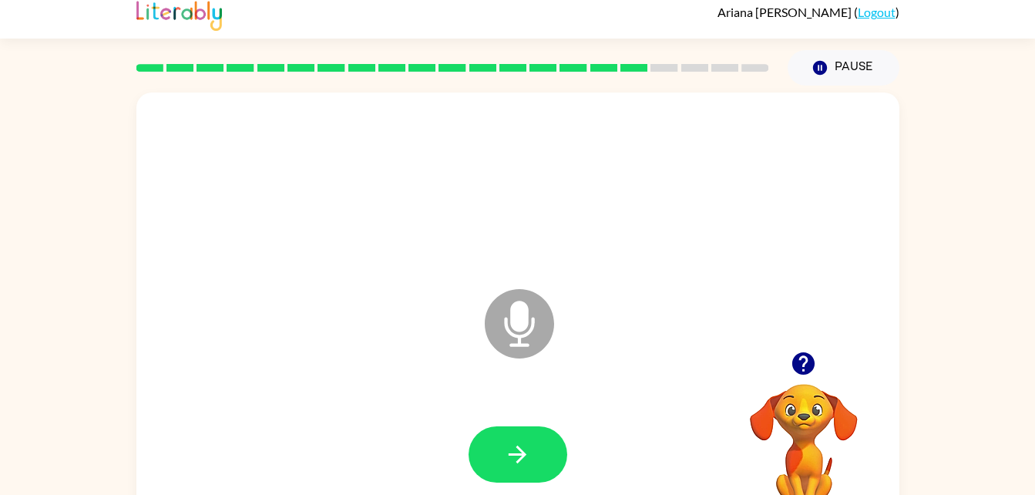
click at [529, 331] on icon "Microphone The Microphone is here when it is your turn to talk" at bounding box center [596, 343] width 231 height 116
drag, startPoint x: 529, startPoint y: 331, endPoint x: 481, endPoint y: 371, distance: 62.4
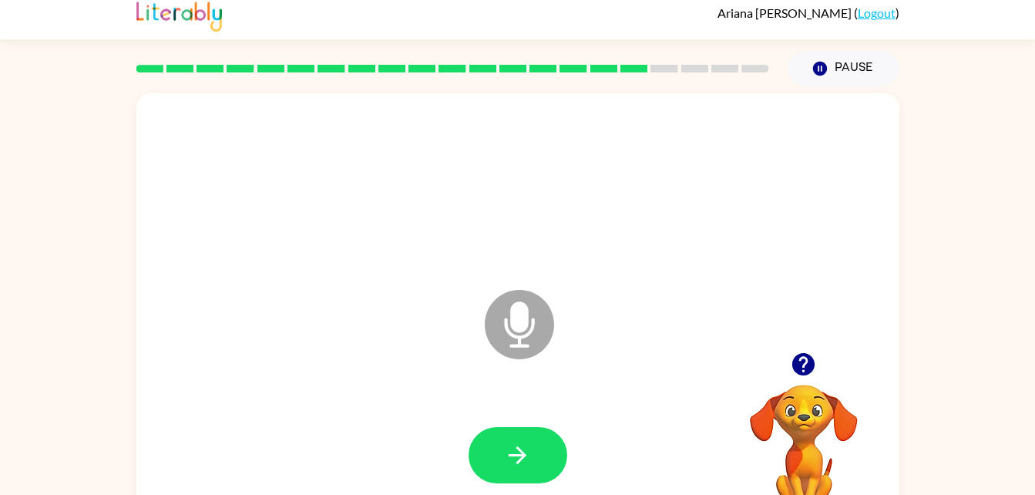
drag, startPoint x: 481, startPoint y: 371, endPoint x: 411, endPoint y: 371, distance: 70.1
click at [411, 371] on div "Microphone The Microphone is here when it is your turn to talk" at bounding box center [517, 313] width 763 height 440
click at [507, 467] on icon "button" at bounding box center [517, 455] width 27 height 27
click at [534, 475] on button "button" at bounding box center [518, 455] width 99 height 56
click at [517, 452] on icon "button" at bounding box center [517, 455] width 27 height 27
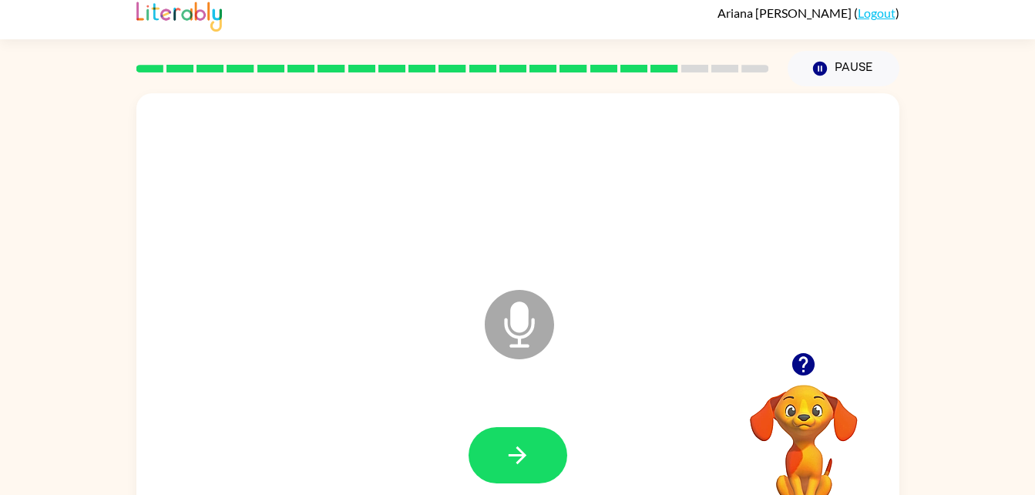
scroll to position [7, 0]
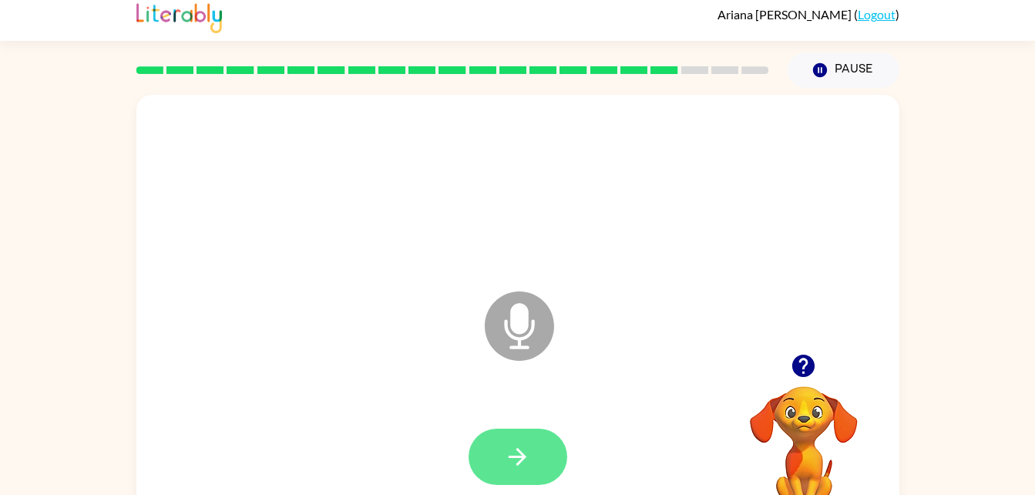
click at [519, 459] on icon "button" at bounding box center [517, 456] width 27 height 27
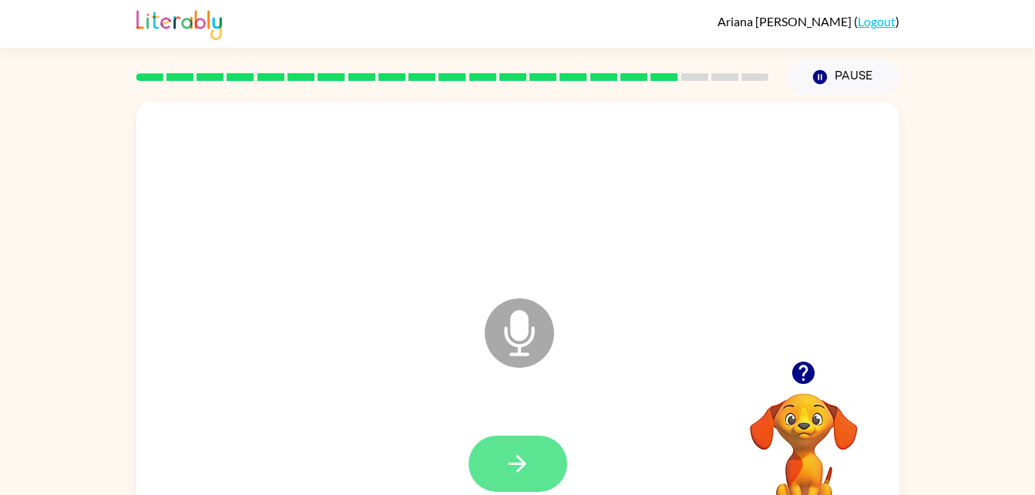
click at [533, 462] on button "button" at bounding box center [518, 463] width 99 height 56
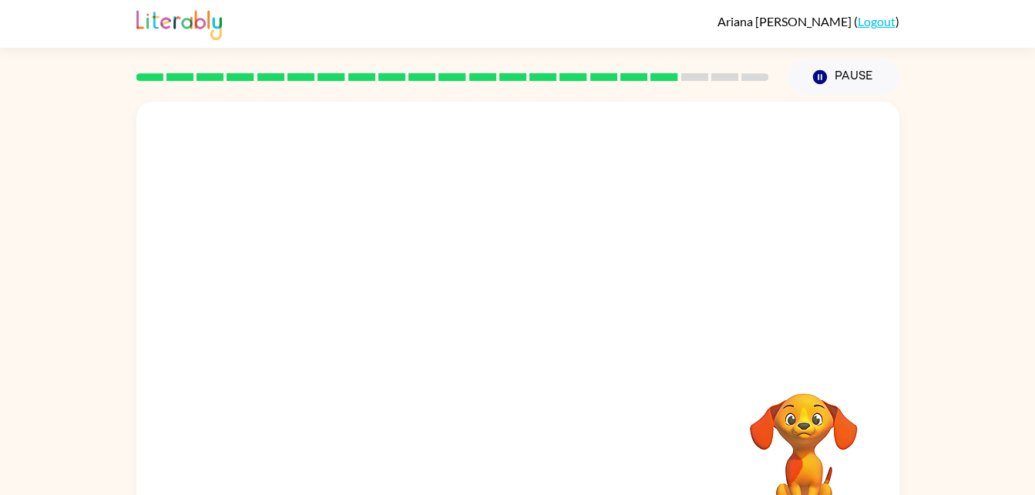
click at [617, 368] on div at bounding box center [518, 330] width 732 height 126
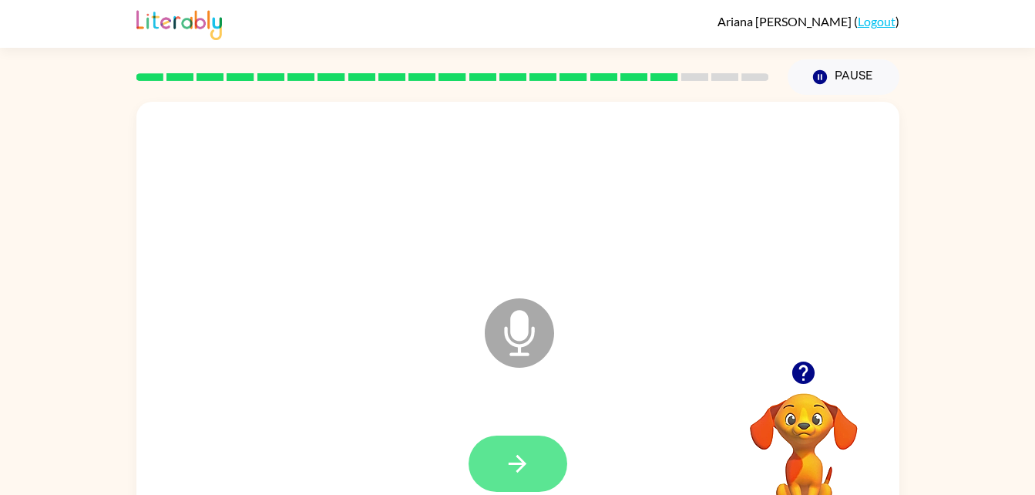
click at [516, 462] on icon "button" at bounding box center [517, 463] width 27 height 27
click at [524, 469] on icon "button" at bounding box center [517, 463] width 27 height 27
click at [533, 453] on button "button" at bounding box center [518, 463] width 99 height 56
click at [527, 472] on icon "button" at bounding box center [517, 463] width 27 height 27
click at [814, 365] on icon "button" at bounding box center [803, 372] width 27 height 27
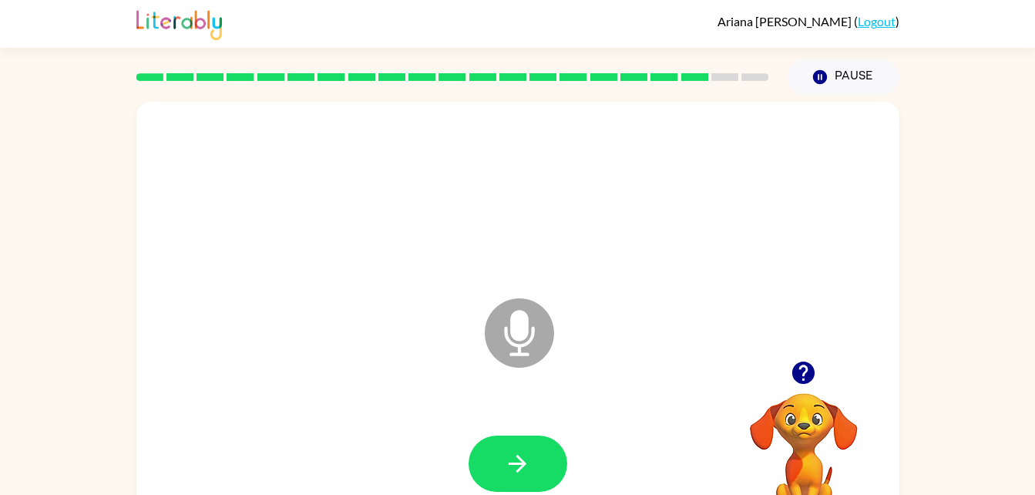
scroll to position [1, 0]
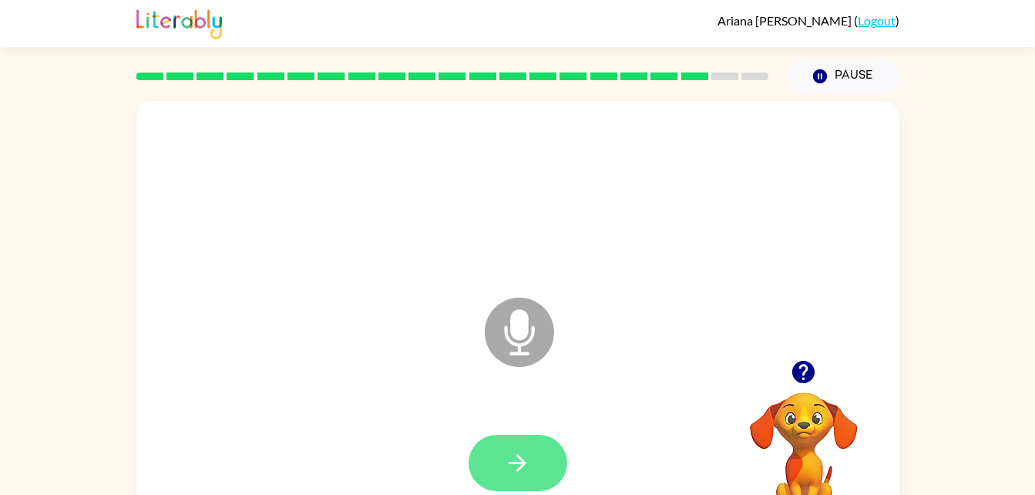
click at [525, 455] on icon "button" at bounding box center [517, 462] width 27 height 27
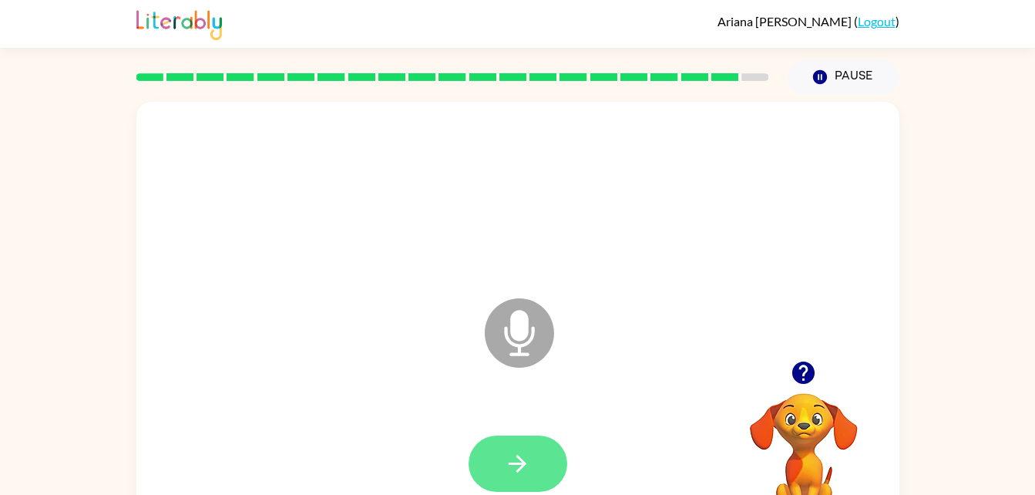
click at [515, 448] on button "button" at bounding box center [518, 463] width 99 height 56
click at [520, 470] on icon "button" at bounding box center [517, 463] width 27 height 27
click at [522, 468] on icon "button" at bounding box center [518, 464] width 18 height 18
click at [518, 462] on icon "button" at bounding box center [517, 463] width 27 height 27
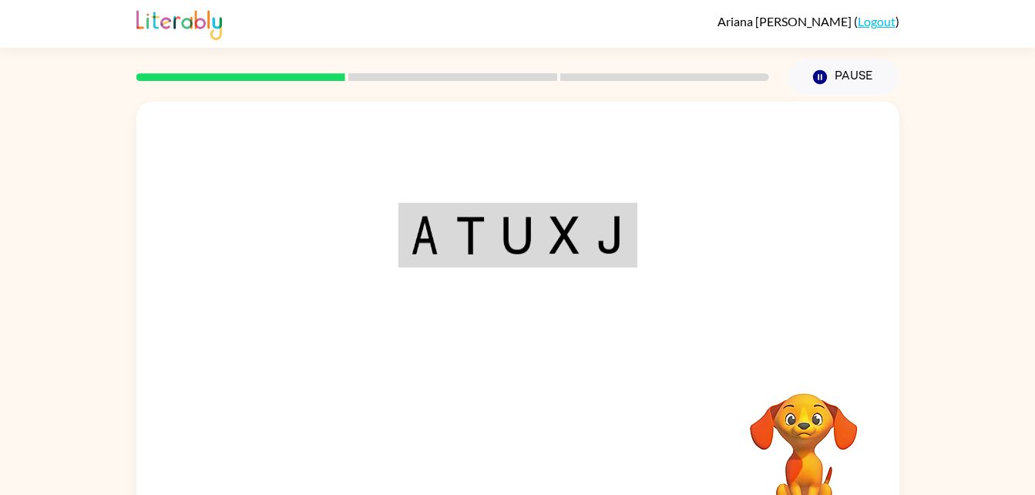
drag, startPoint x: 0, startPoint y: 0, endPoint x: 545, endPoint y: 361, distance: 653.9
click at [545, 361] on div "Your browser must support playing .mp4 files to use Literably. Please try using…" at bounding box center [517, 322] width 763 height 440
click at [533, 257] on td at bounding box center [517, 235] width 47 height 61
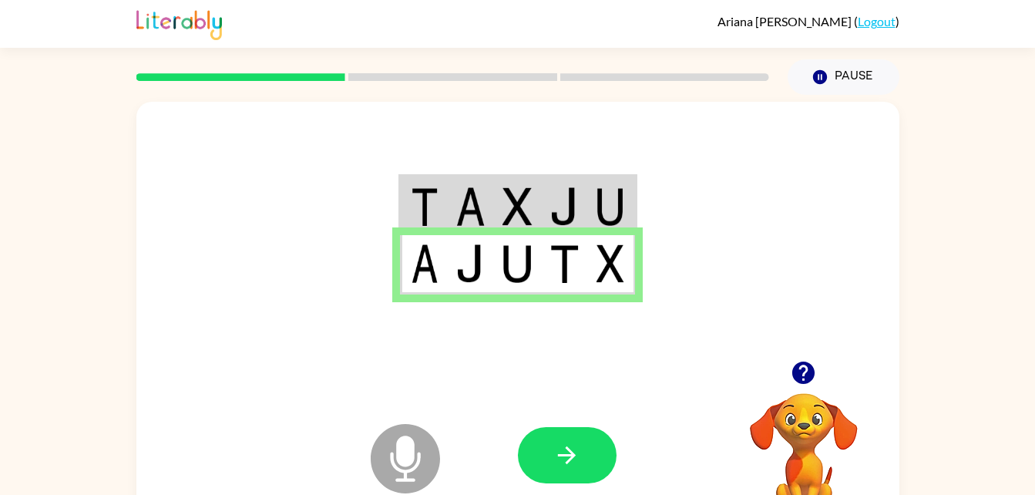
scroll to position [2, 0]
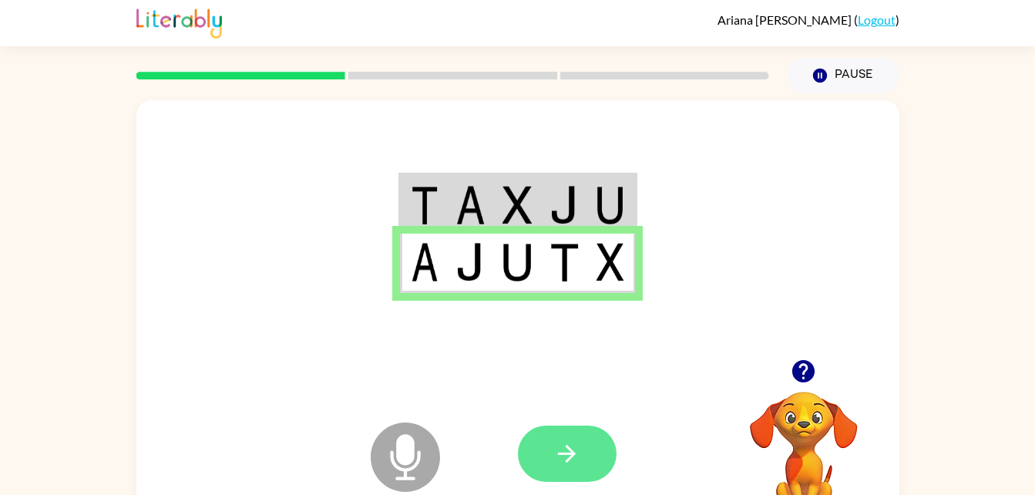
click at [591, 429] on button "button" at bounding box center [567, 453] width 99 height 56
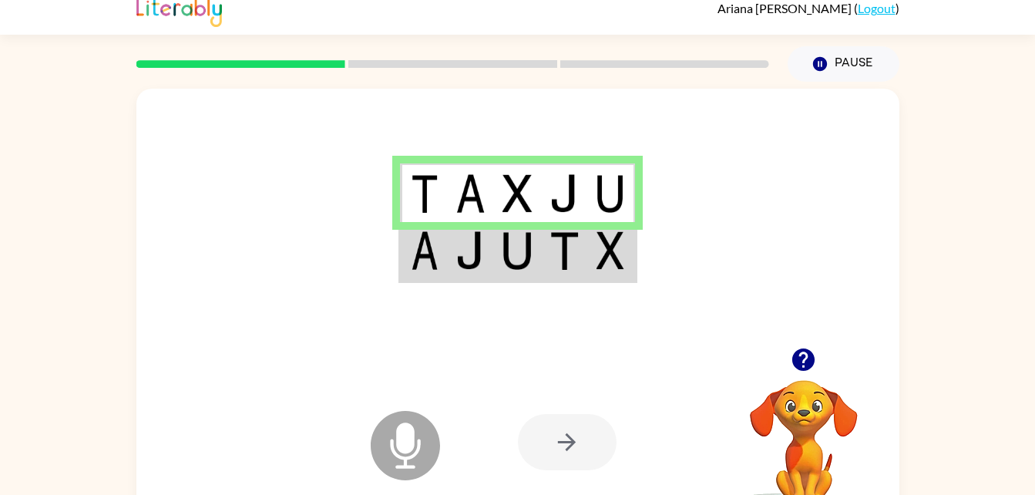
scroll to position [14, 0]
click at [289, 347] on div at bounding box center [517, 217] width 763 height 259
click at [300, 337] on div at bounding box center [517, 217] width 763 height 259
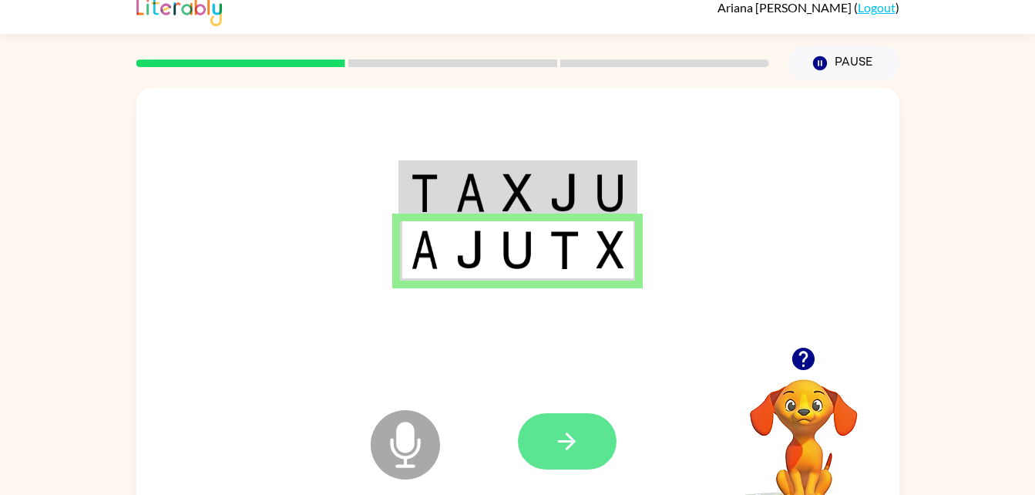
click at [556, 453] on icon "button" at bounding box center [566, 441] width 27 height 27
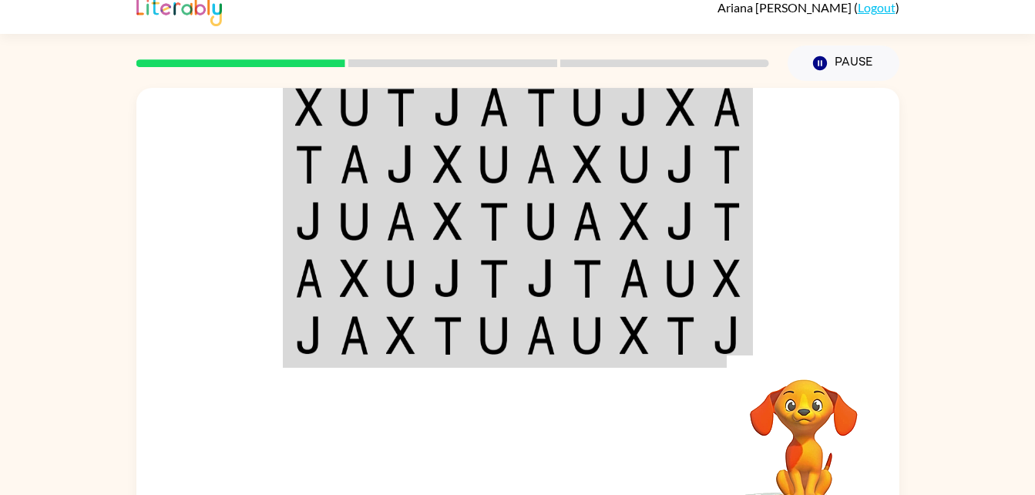
scroll to position [0, 0]
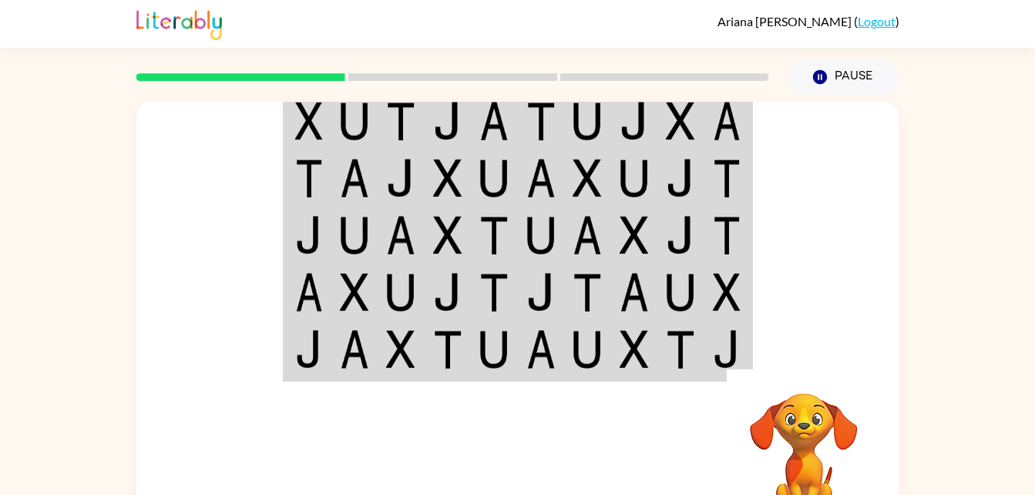
click at [809, 274] on div at bounding box center [517, 231] width 763 height 259
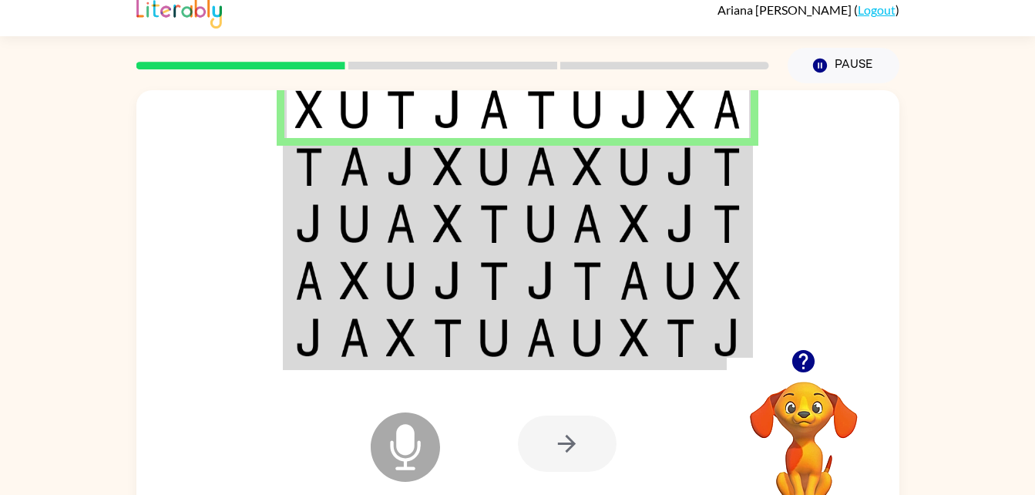
scroll to position [12, 0]
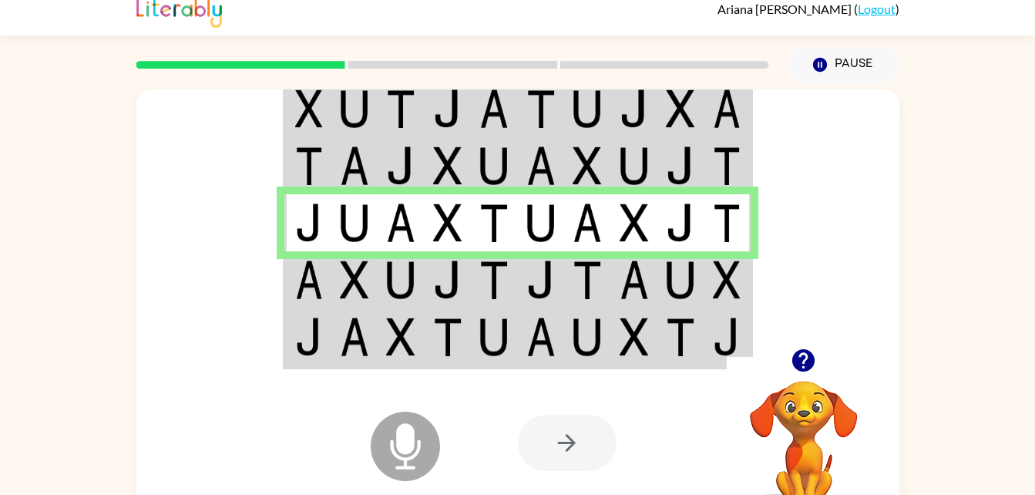
click at [406, 455] on icon at bounding box center [405, 446] width 69 height 69
click at [406, 444] on icon "Microphone The Microphone is here when it is your turn to talk" at bounding box center [482, 466] width 231 height 116
click at [336, 422] on div "Microphone The Microphone is here when it is your turn to talk" at bounding box center [367, 407] width 153 height 103
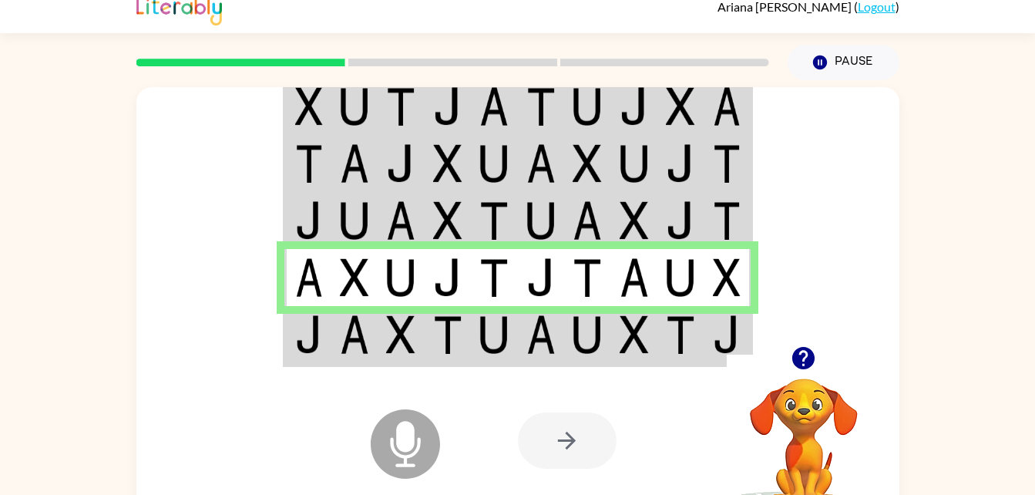
scroll to position [15, 0]
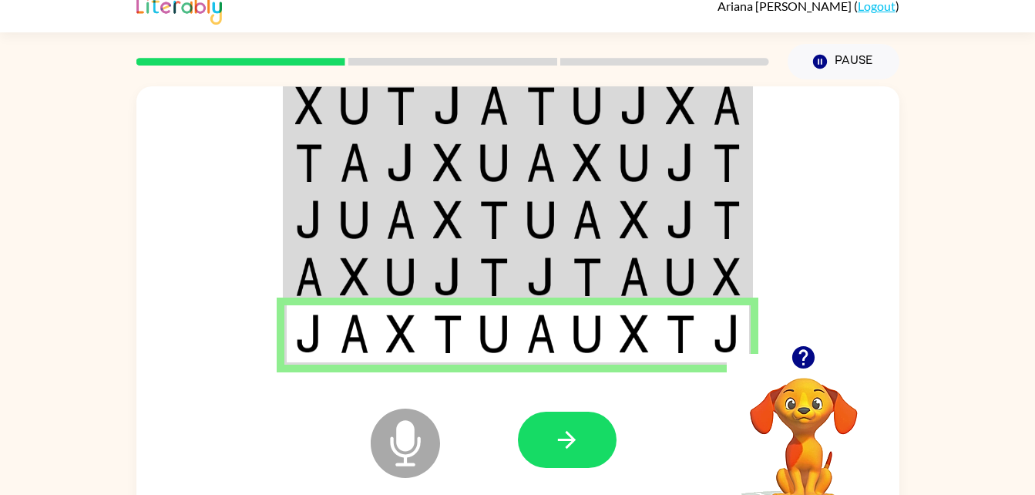
click at [409, 446] on icon "Microphone The Microphone is here when it is your turn to talk" at bounding box center [482, 463] width 231 height 116
click at [565, 455] on button "button" at bounding box center [567, 440] width 99 height 56
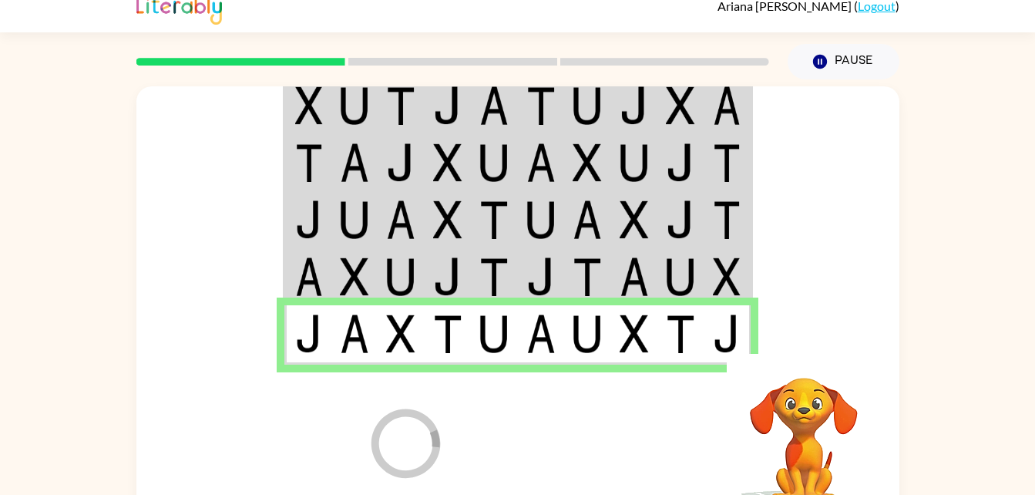
click at [543, 452] on div at bounding box center [631, 439] width 227 height 173
click at [522, 472] on div at bounding box center [631, 439] width 227 height 173
click at [521, 475] on div at bounding box center [631, 439] width 227 height 173
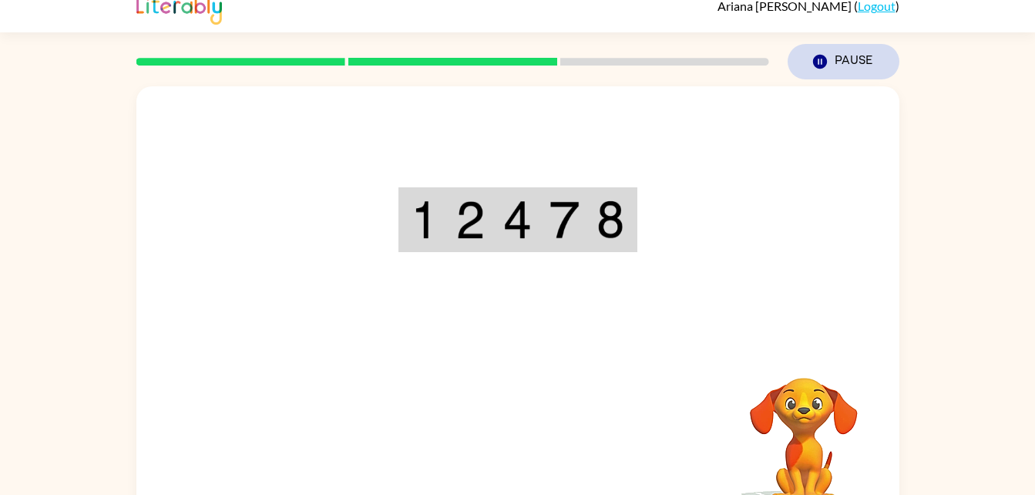
click at [842, 64] on button "Pause Pause" at bounding box center [844, 61] width 112 height 35
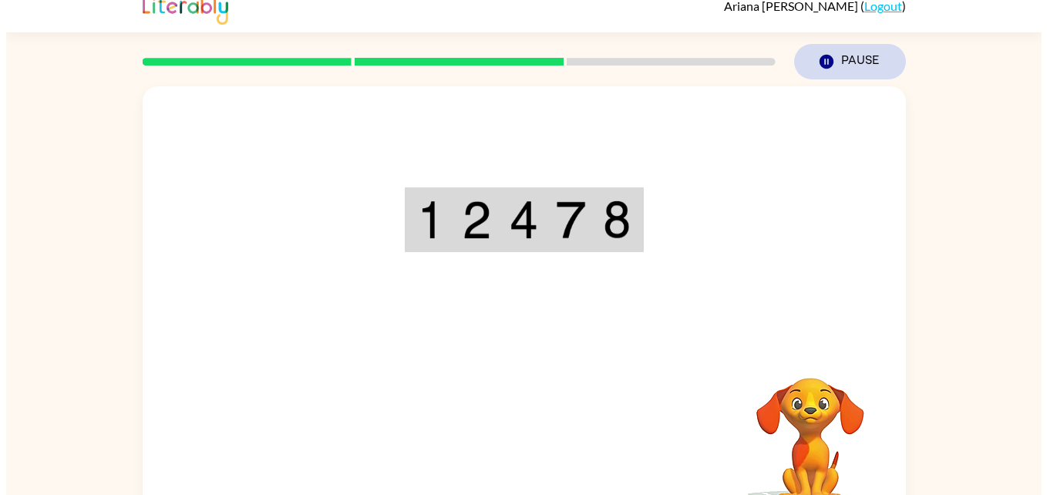
scroll to position [0, 0]
